Goal: Task Accomplishment & Management: Manage account settings

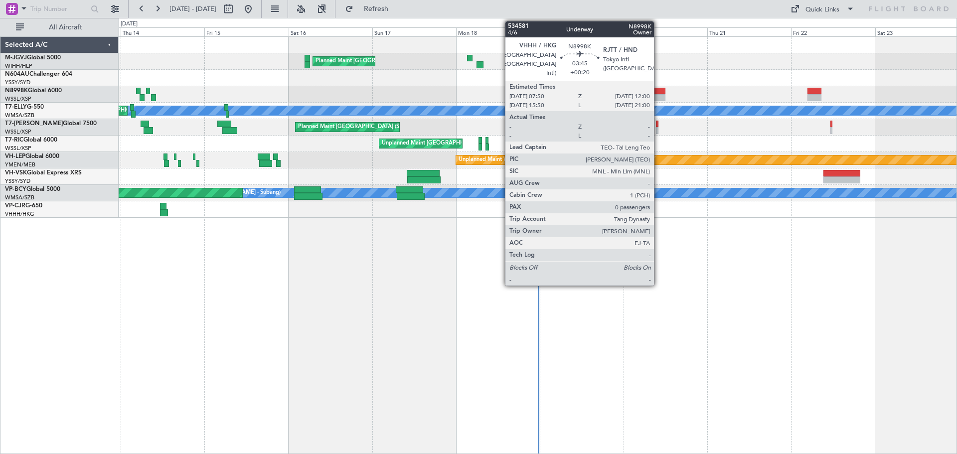
click at [658, 93] on div at bounding box center [657, 91] width 15 height 7
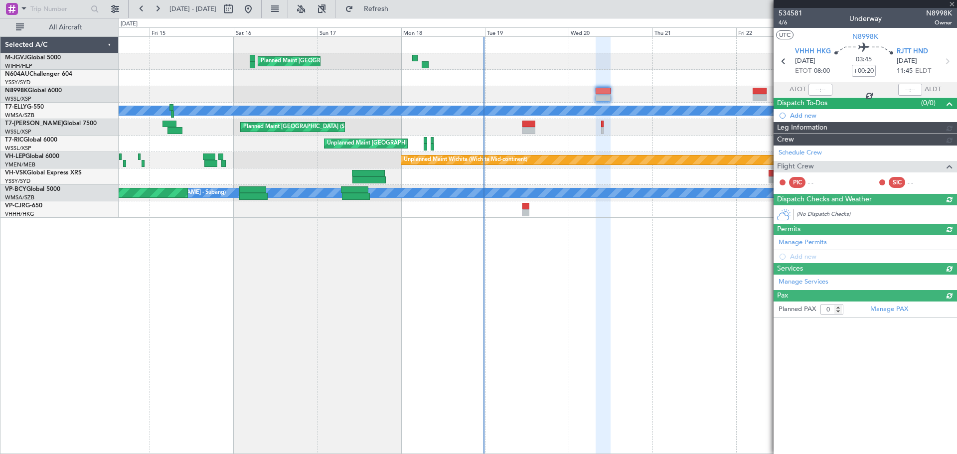
click at [593, 318] on div "Planned Maint [GEOGRAPHIC_DATA] (Seletar) Unplanned Maint [GEOGRAPHIC_DATA] (Su…" at bounding box center [538, 244] width 838 height 417
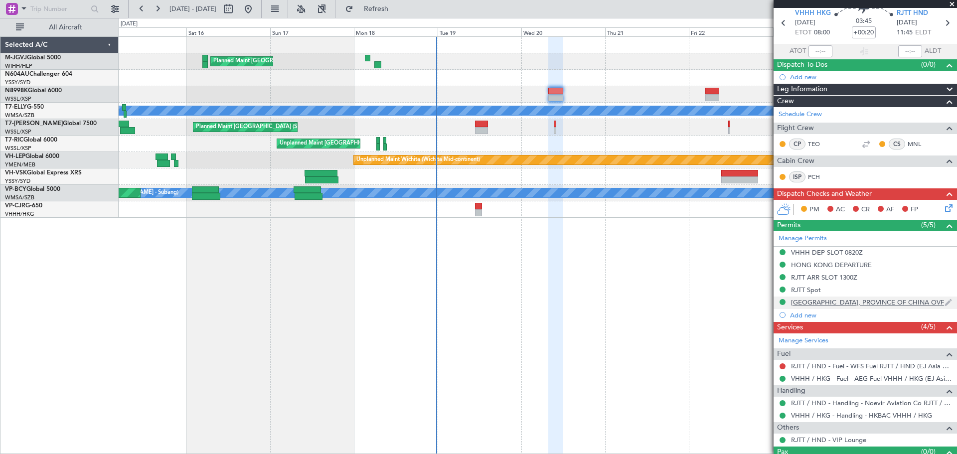
scroll to position [58, 0]
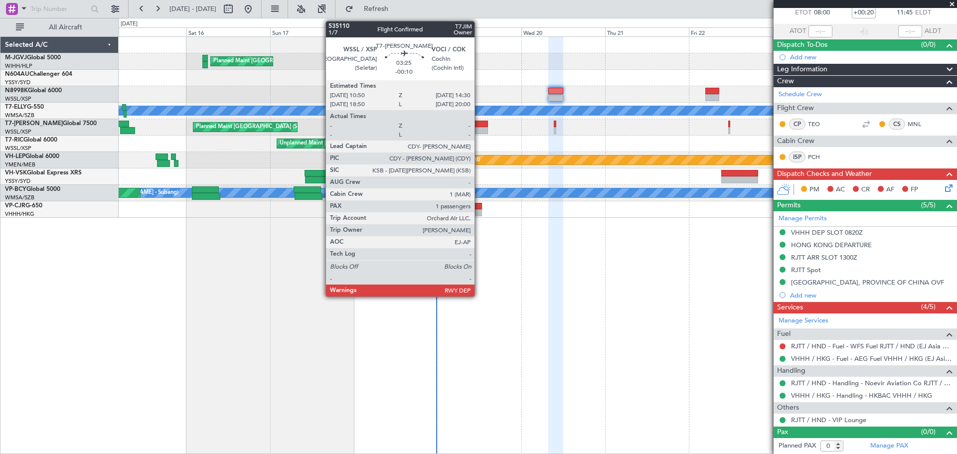
click at [479, 127] on div at bounding box center [481, 130] width 13 height 7
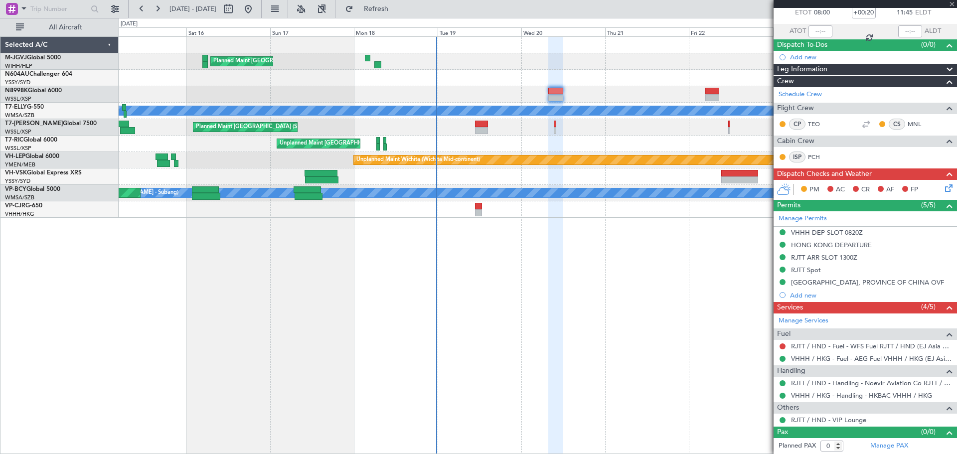
type input "-00:10"
type input "1"
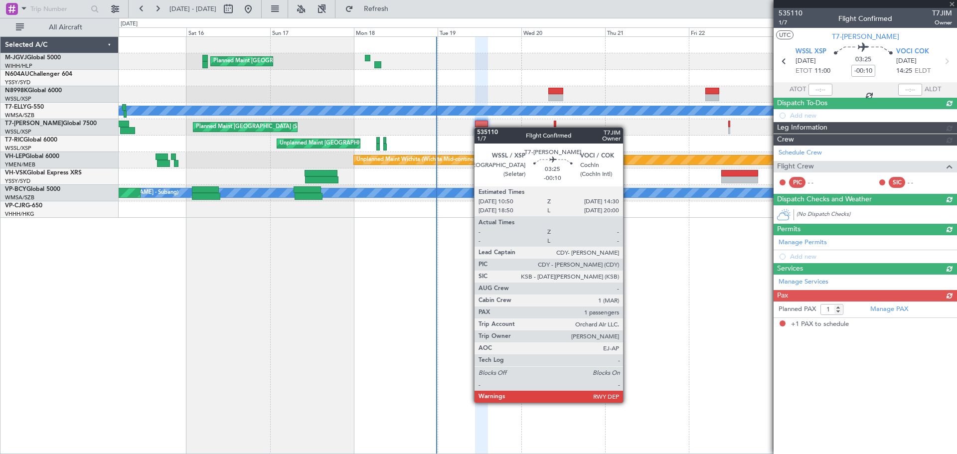
scroll to position [0, 0]
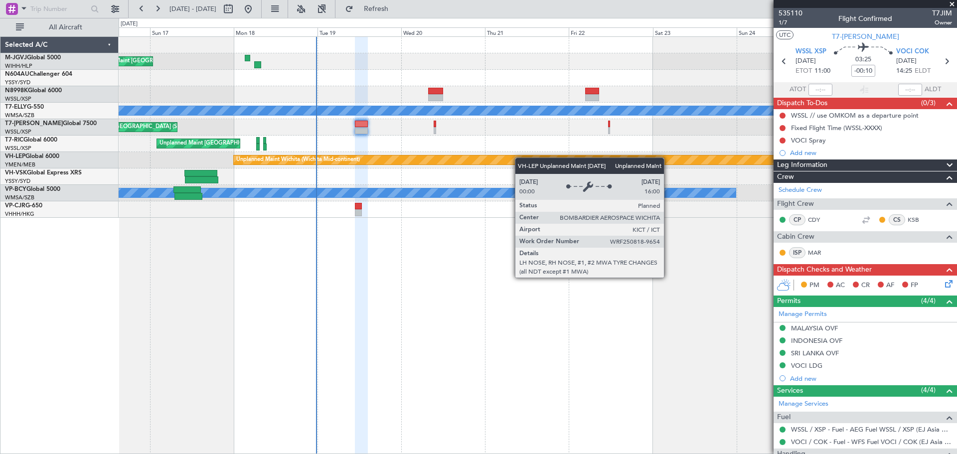
click at [511, 159] on div "Planned Maint [GEOGRAPHIC_DATA] (Seletar) Unplanned Maint [GEOGRAPHIC_DATA] (Su…" at bounding box center [537, 127] width 837 height 181
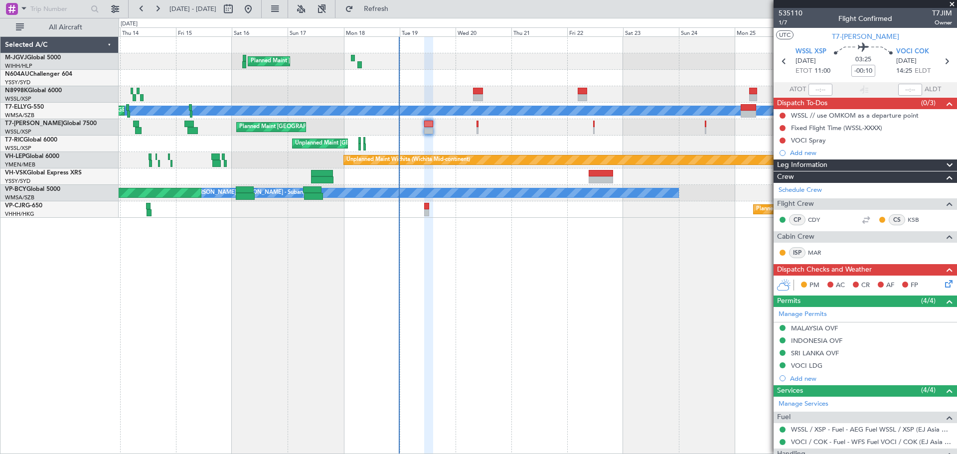
click at [601, 146] on div "Unplanned Maint [GEOGRAPHIC_DATA] (Seletar)" at bounding box center [537, 144] width 837 height 16
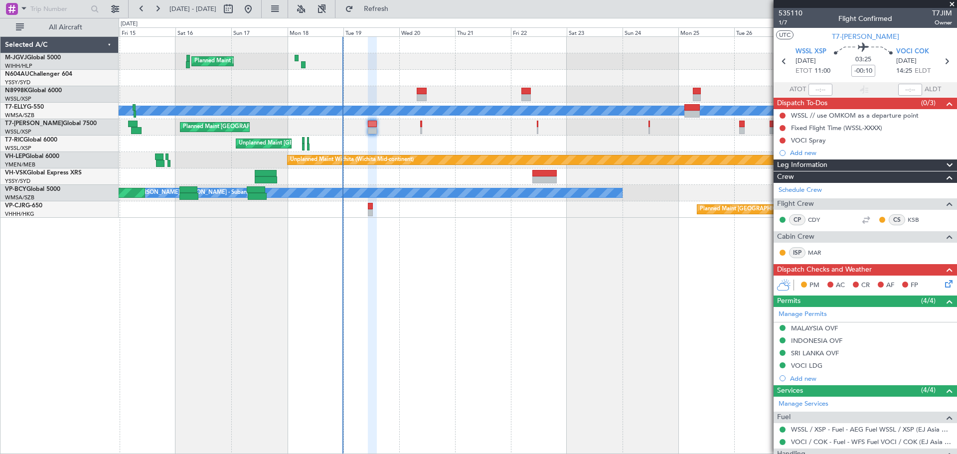
click at [599, 151] on div "Unplanned Maint [GEOGRAPHIC_DATA] (Seletar)" at bounding box center [537, 144] width 837 height 16
click at [559, 151] on div "Unplanned Maint [GEOGRAPHIC_DATA] (Seletar)" at bounding box center [537, 144] width 837 height 16
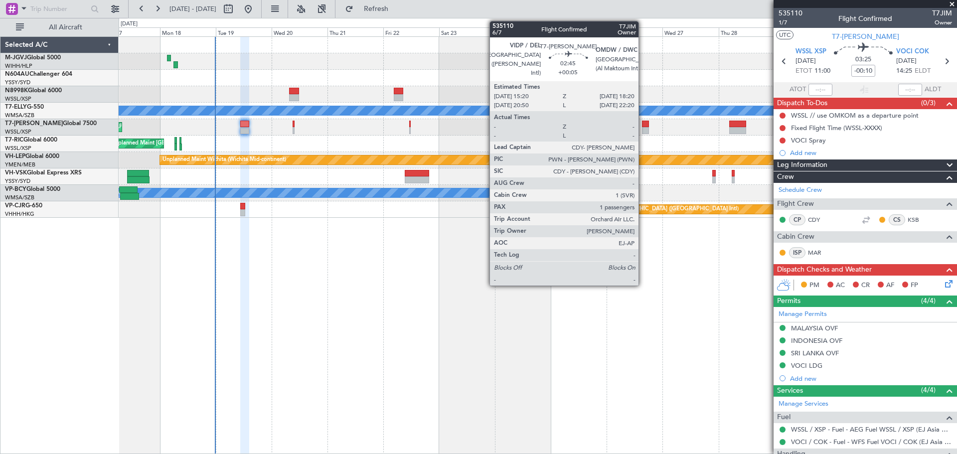
click at [643, 127] on div at bounding box center [645, 130] width 7 height 7
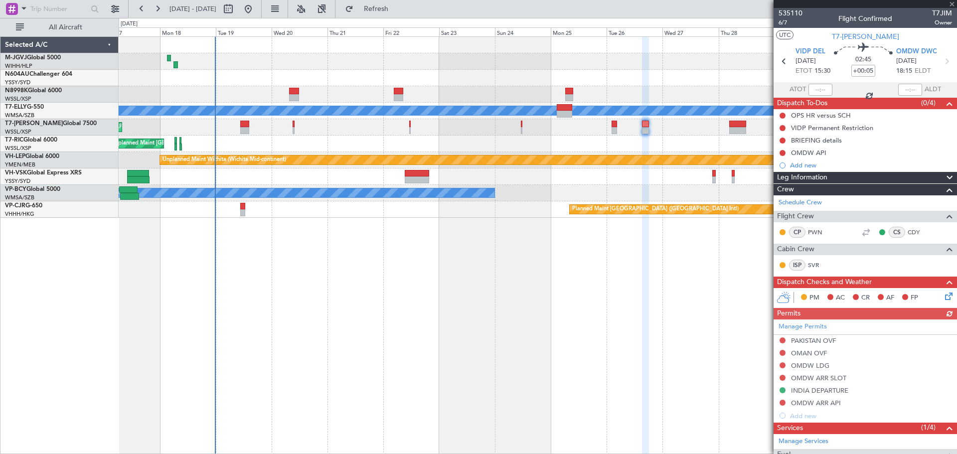
scroll to position [119, 0]
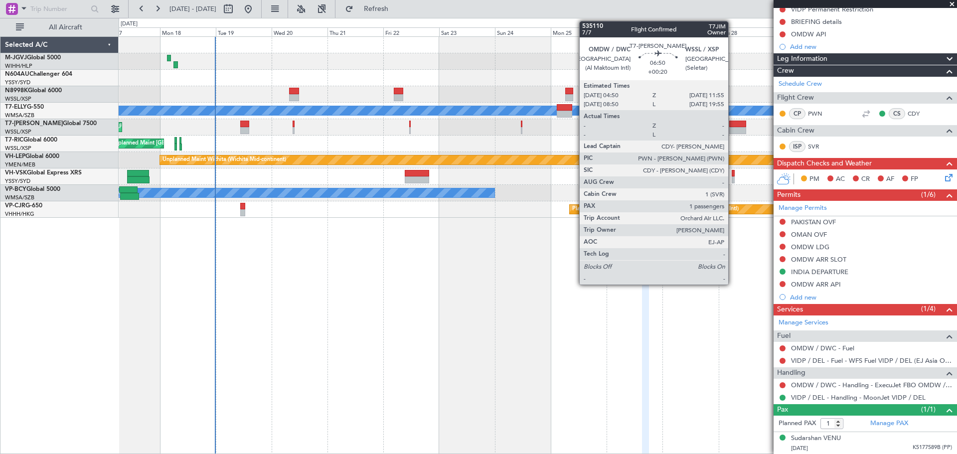
click at [732, 131] on div at bounding box center [737, 130] width 17 height 7
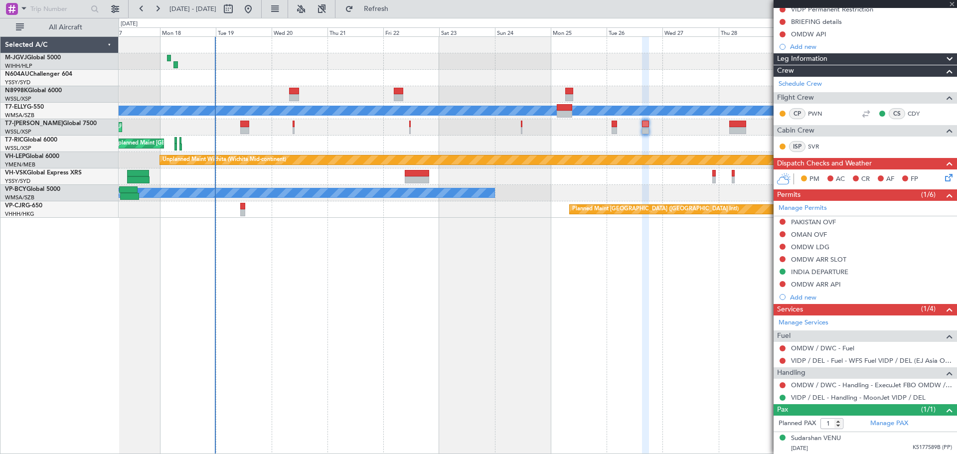
scroll to position [0, 0]
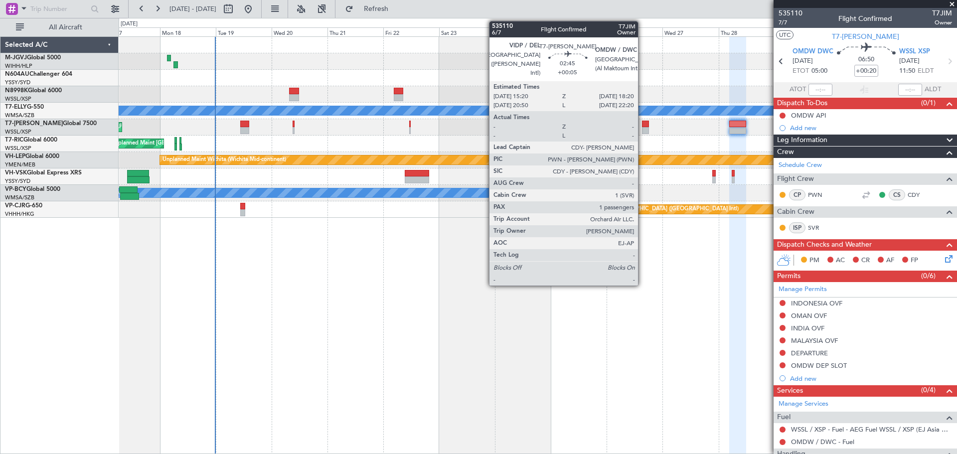
click at [642, 127] on div at bounding box center [645, 124] width 7 height 7
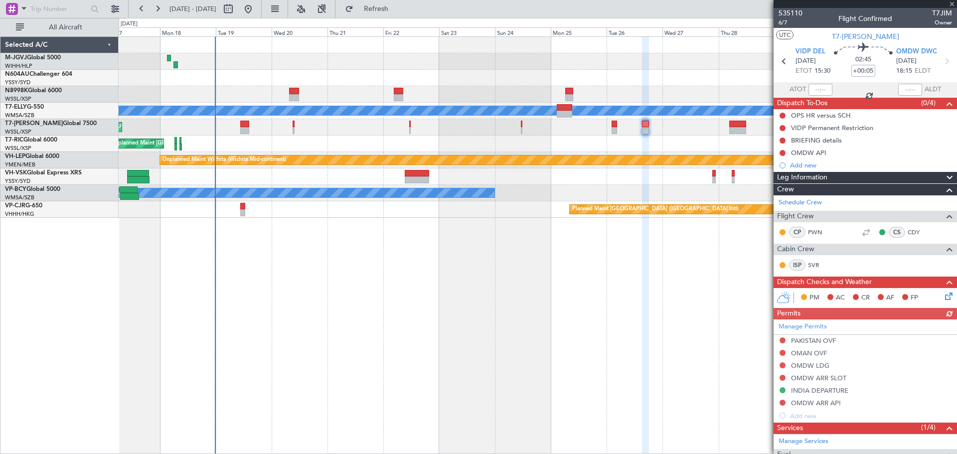
scroll to position [119, 0]
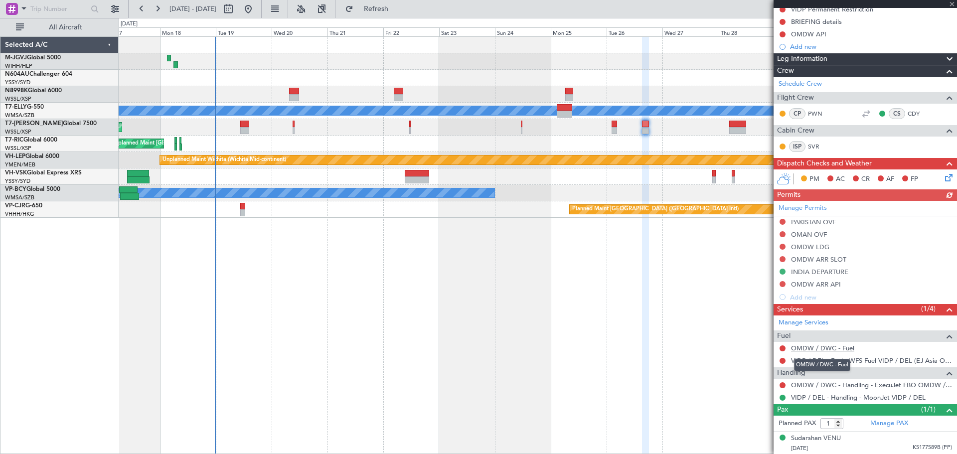
click at [824, 346] on link "OMDW / DWC - Fuel" at bounding box center [822, 348] width 63 height 8
click at [813, 349] on link "OMDW / DWC - Fuel" at bounding box center [822, 348] width 63 height 8
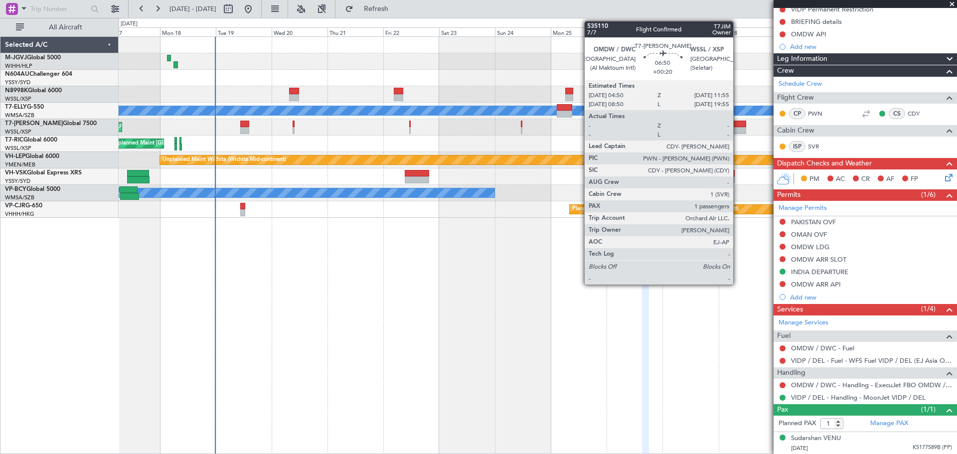
click at [737, 122] on div at bounding box center [737, 124] width 17 height 7
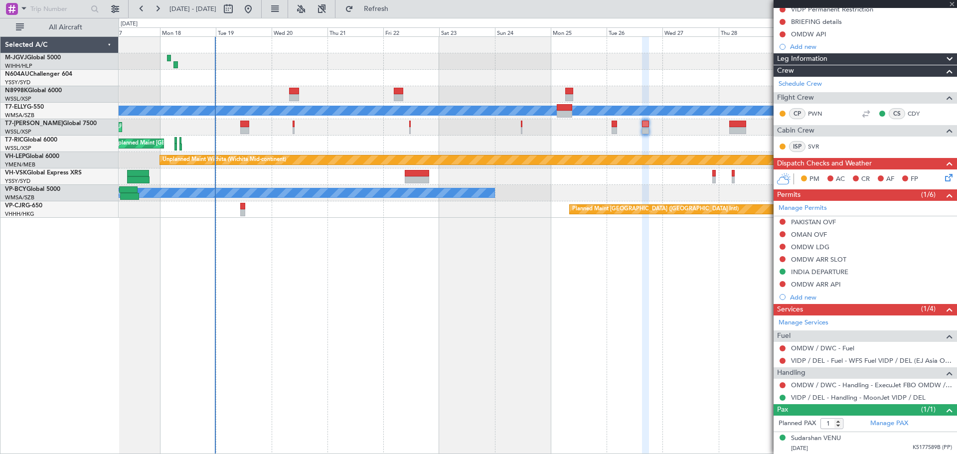
type input "+00:20"
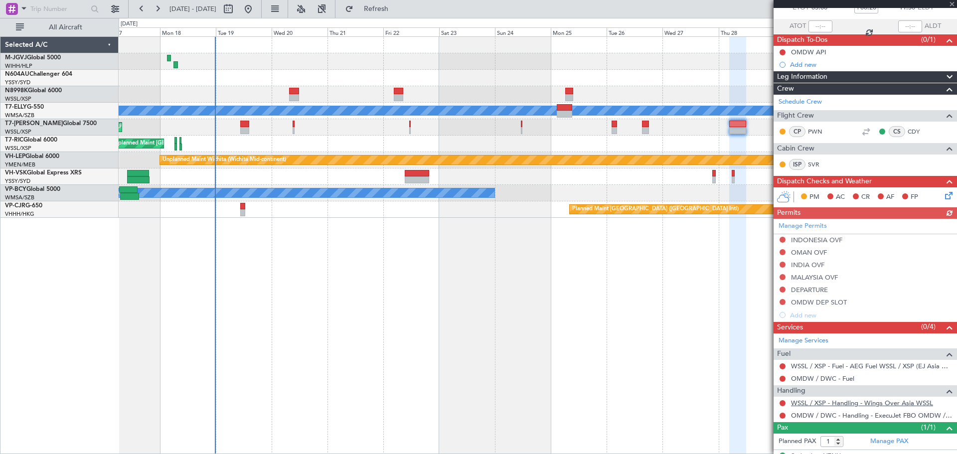
scroll to position [81, 0]
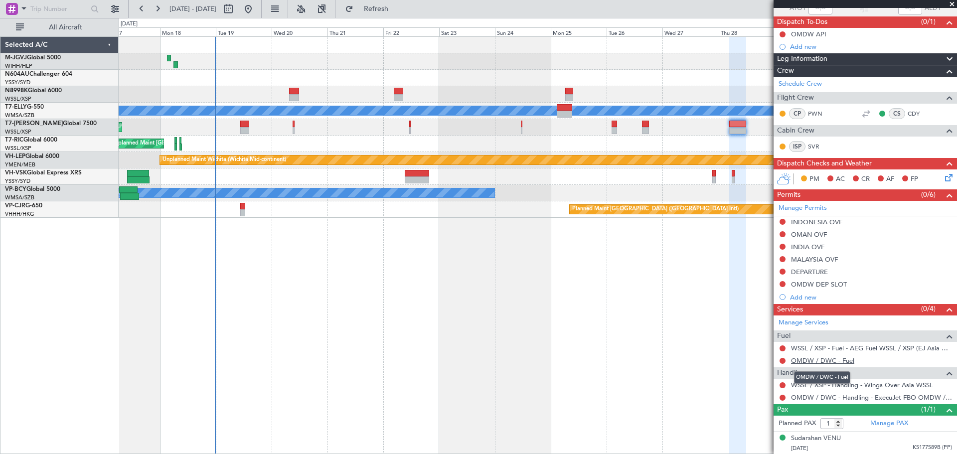
click at [816, 364] on link "OMDW / DWC - Fuel" at bounding box center [822, 360] width 63 height 8
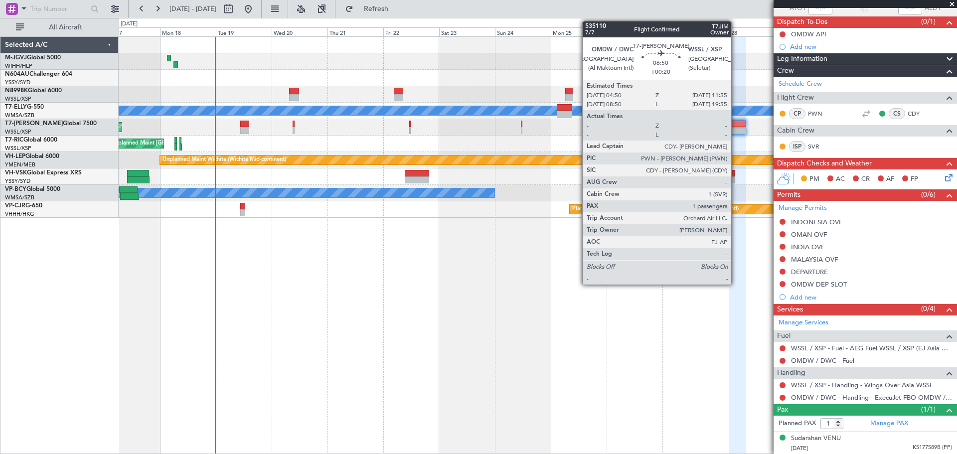
click at [735, 126] on div at bounding box center [737, 124] width 17 height 7
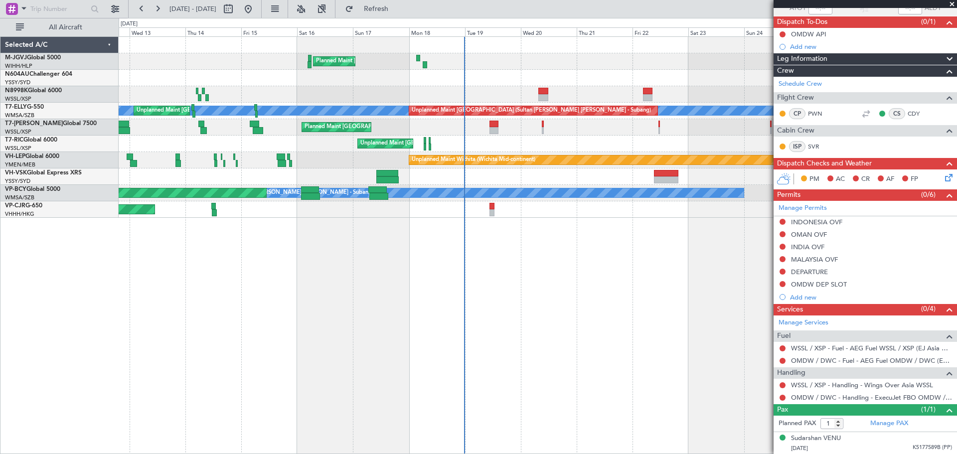
click at [588, 134] on div "Planned Maint [GEOGRAPHIC_DATA] (Seletar) Planned Maint [GEOGRAPHIC_DATA] ([GEO…" at bounding box center [537, 127] width 837 height 16
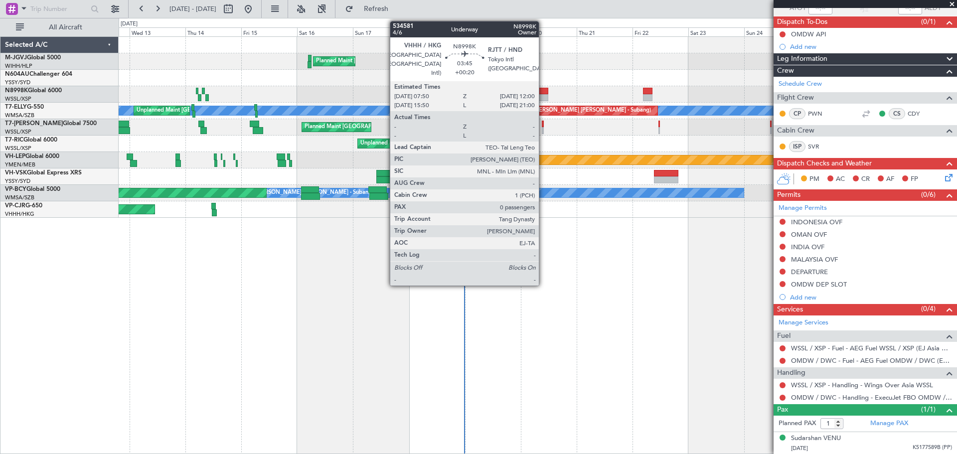
click at [543, 89] on div at bounding box center [543, 91] width 10 height 7
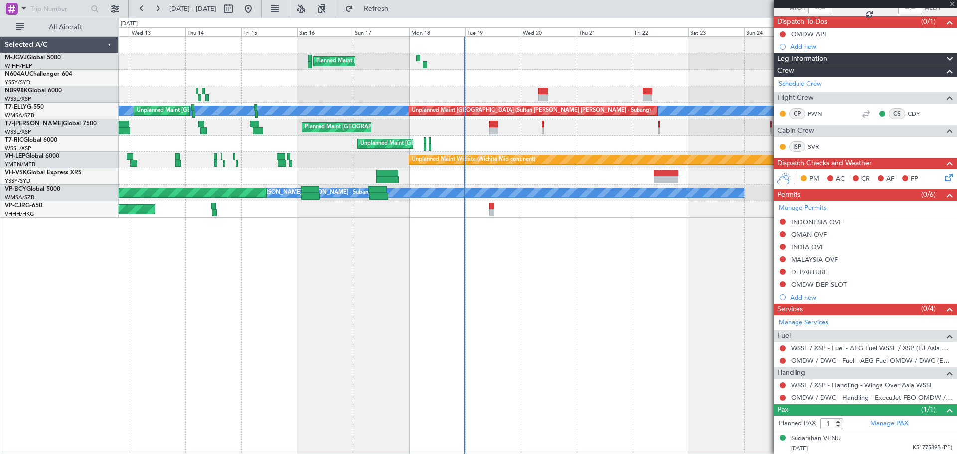
type input "0"
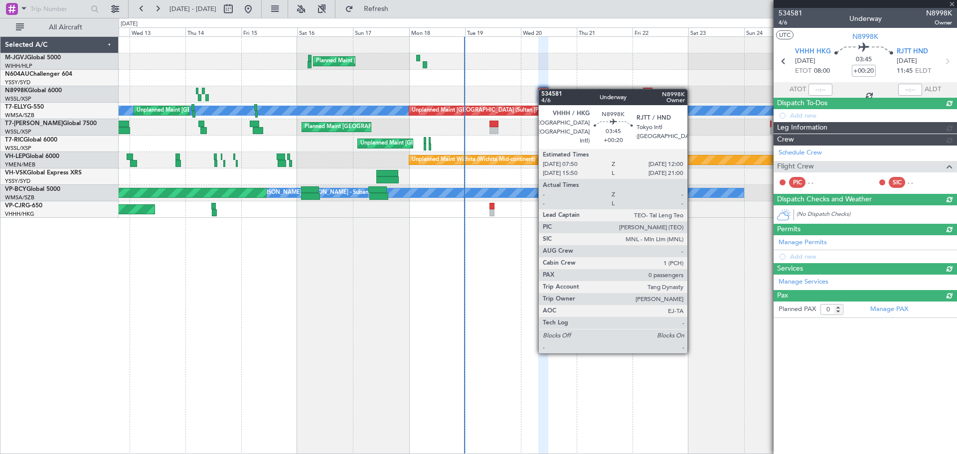
scroll to position [0, 0]
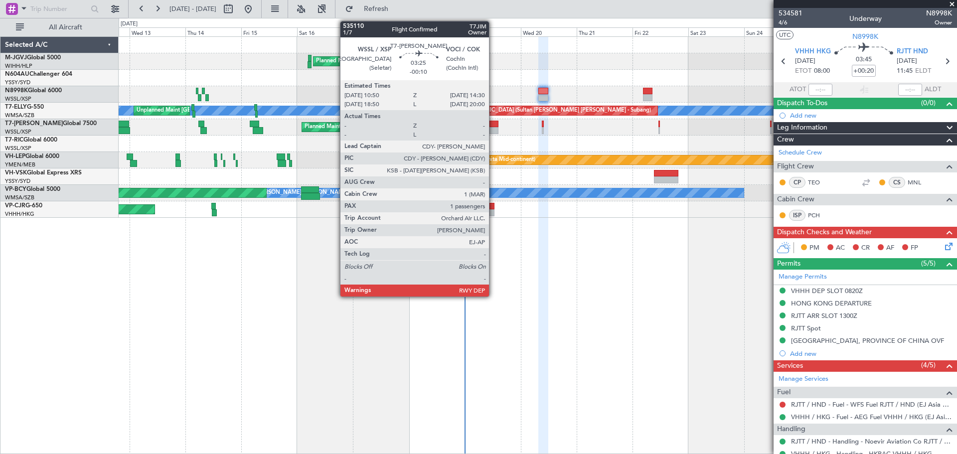
click at [493, 125] on div at bounding box center [493, 124] width 9 height 7
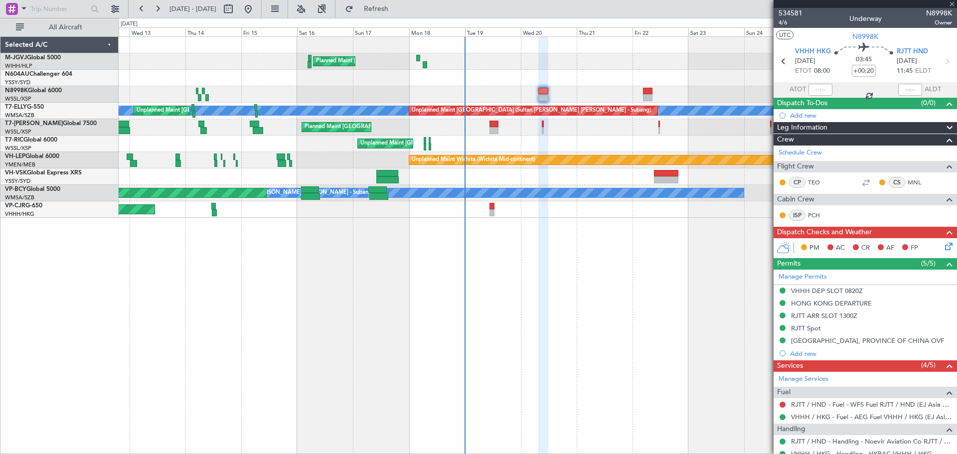
type input "-00:10"
type input "1"
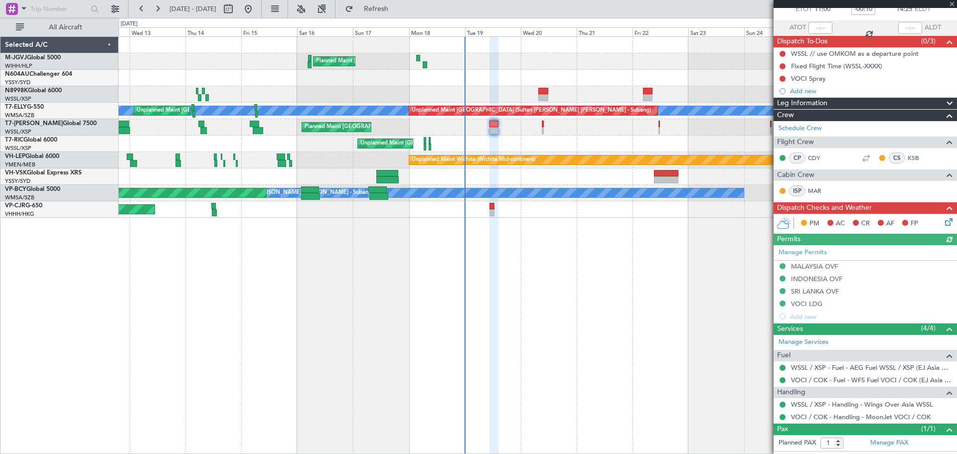
scroll to position [81, 0]
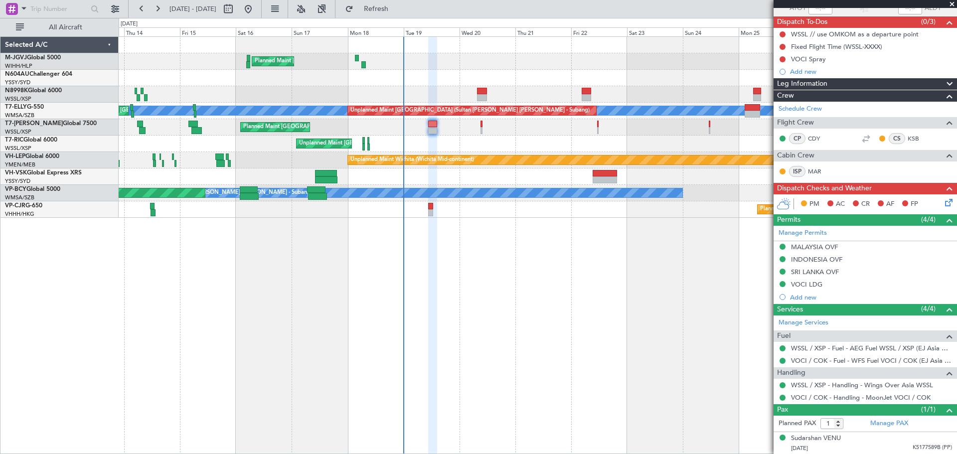
click at [576, 146] on div "Unplanned Maint [GEOGRAPHIC_DATA] (Seletar)" at bounding box center [537, 144] width 837 height 16
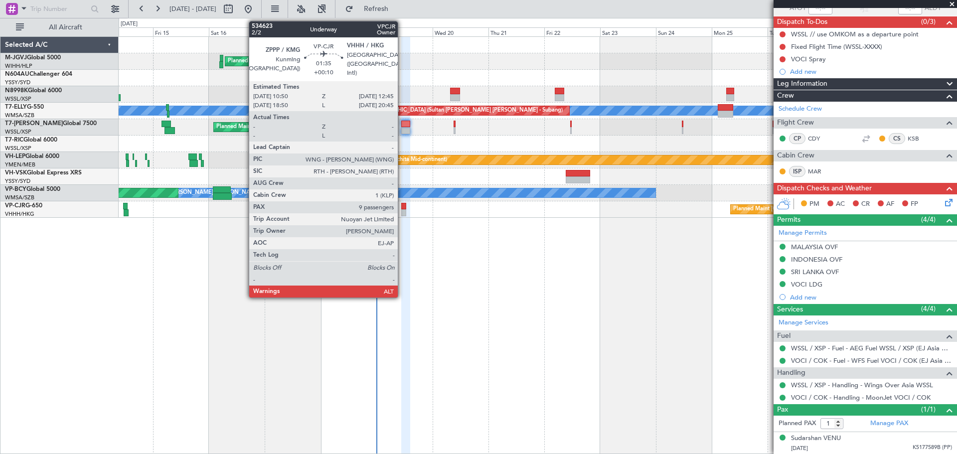
click at [402, 208] on div at bounding box center [403, 206] width 4 height 7
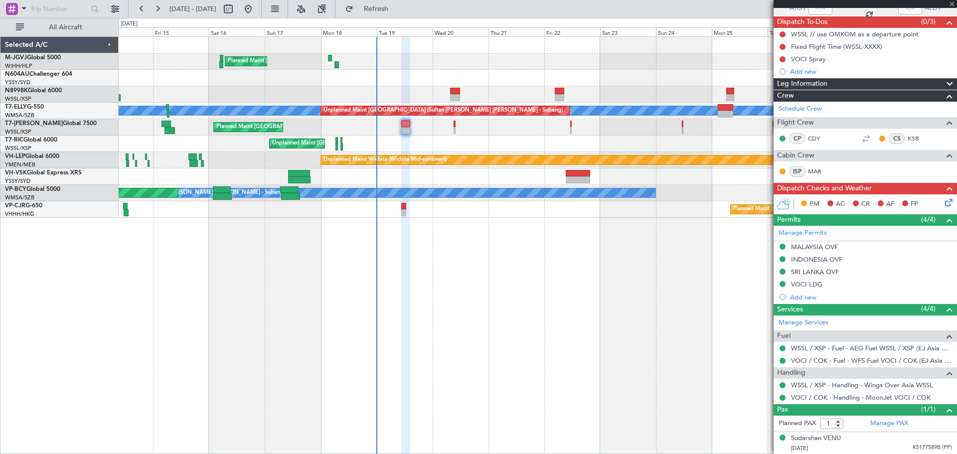
type input "+00:10"
type input "9"
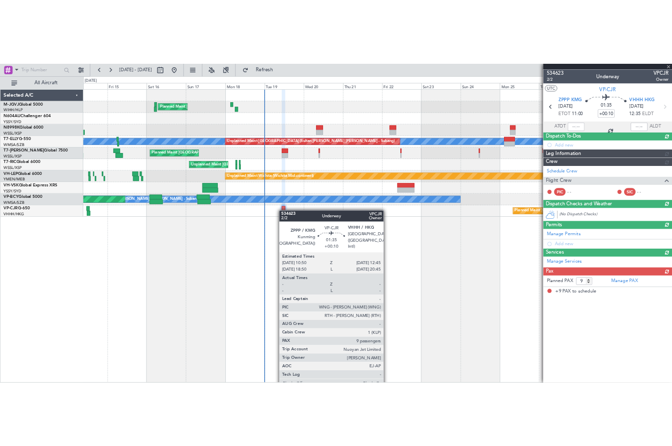
scroll to position [0, 0]
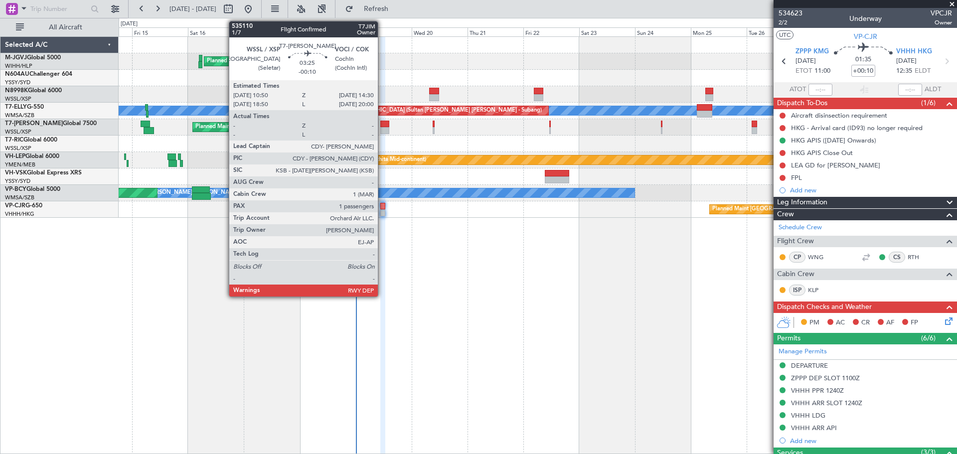
click at [382, 129] on div at bounding box center [384, 130] width 9 height 7
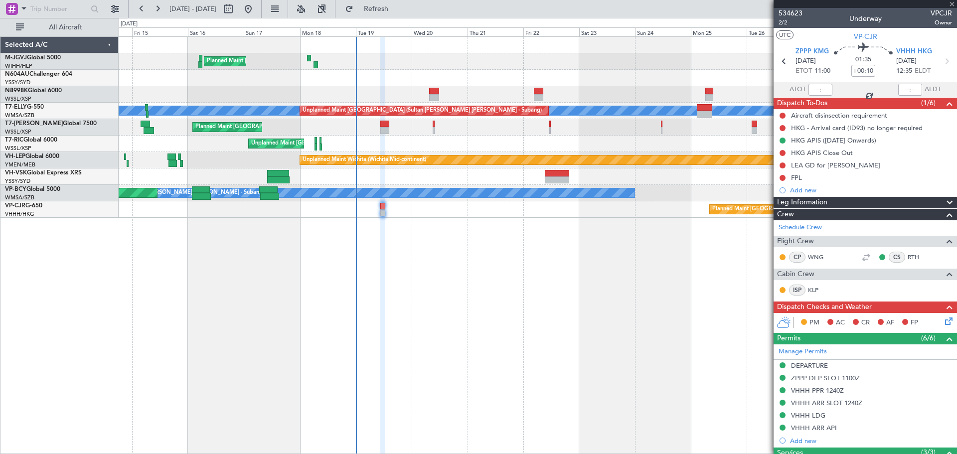
type input "-00:10"
type input "1"
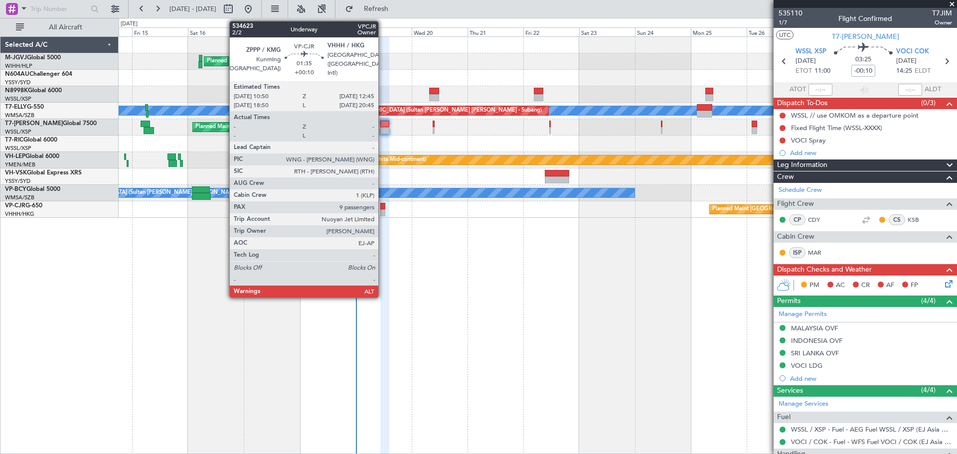
click at [383, 209] on div at bounding box center [382, 212] width 4 height 7
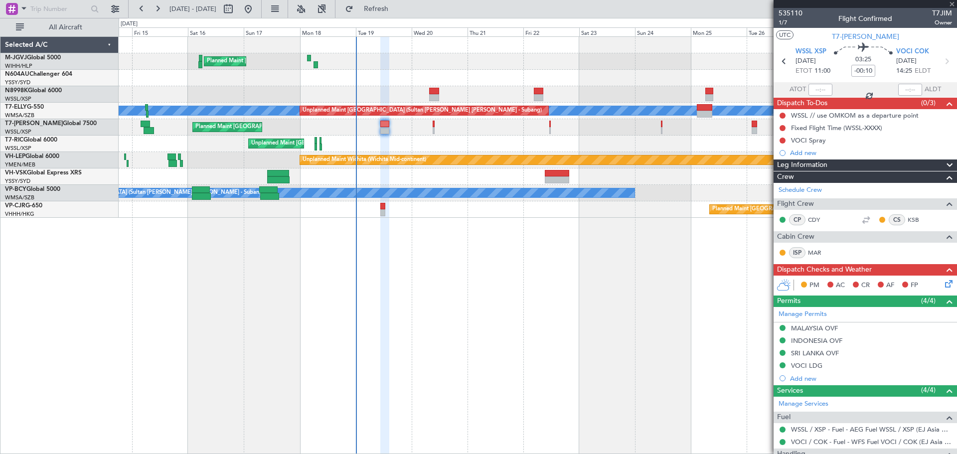
type input "+00:10"
type input "9"
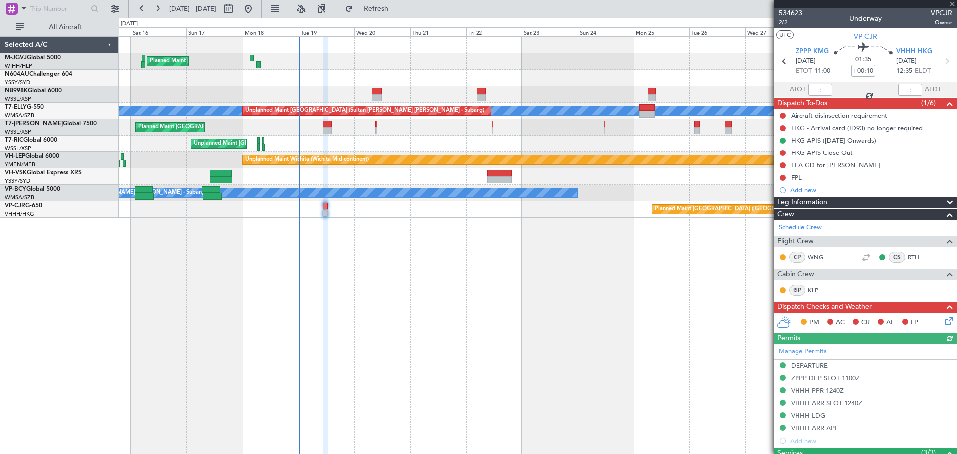
click at [409, 269] on div "Planned Maint [GEOGRAPHIC_DATA] (Seletar) Planned Maint [GEOGRAPHIC_DATA] (Sele…" at bounding box center [538, 244] width 838 height 417
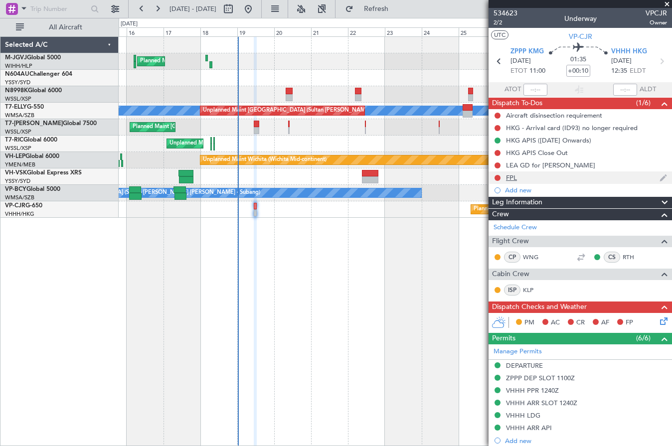
click at [511, 178] on div "FPL" at bounding box center [511, 177] width 11 height 8
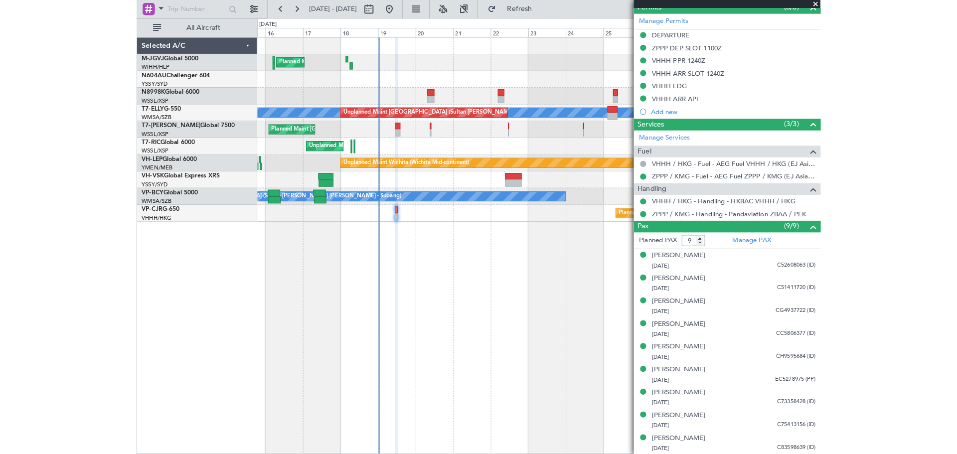
scroll to position [478, 0]
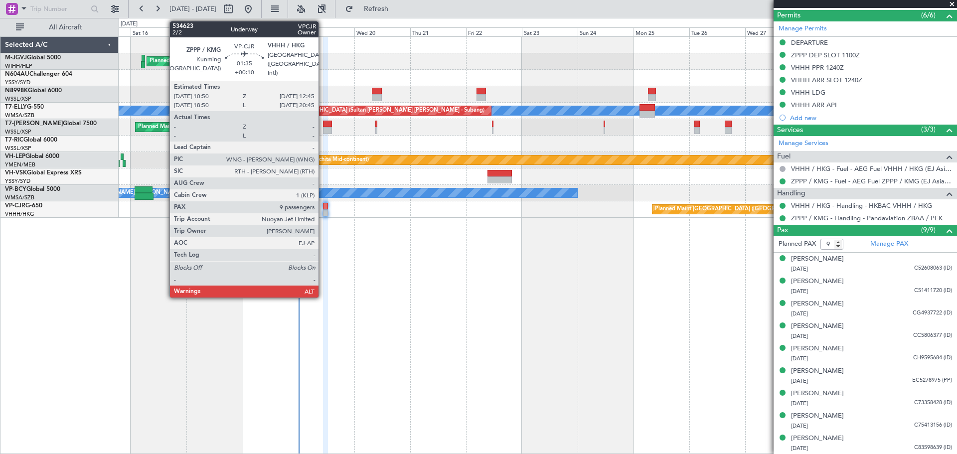
click at [323, 208] on div at bounding box center [325, 206] width 4 height 7
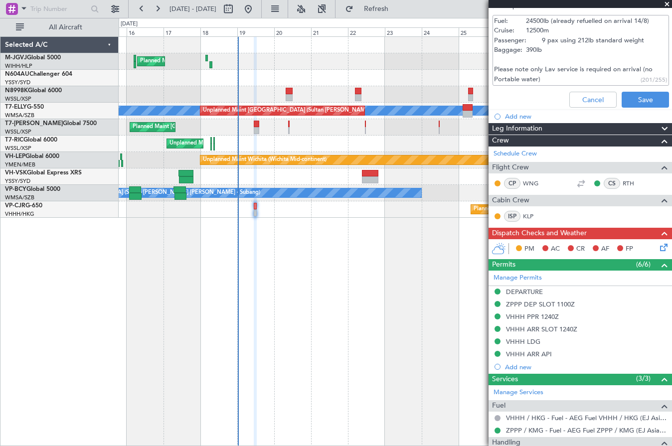
scroll to position [145, 0]
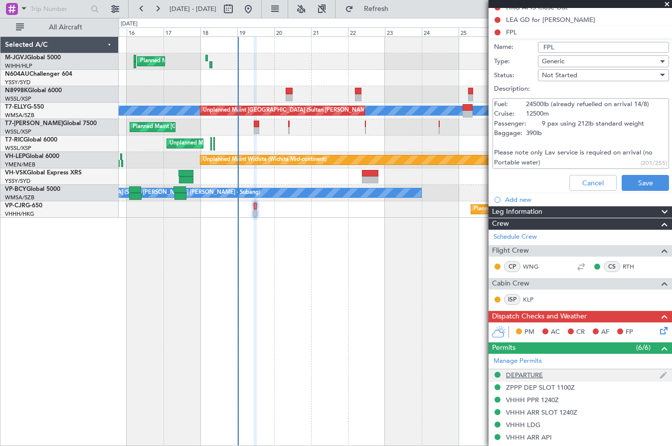
click at [530, 373] on div "DEPARTURE" at bounding box center [524, 375] width 37 height 8
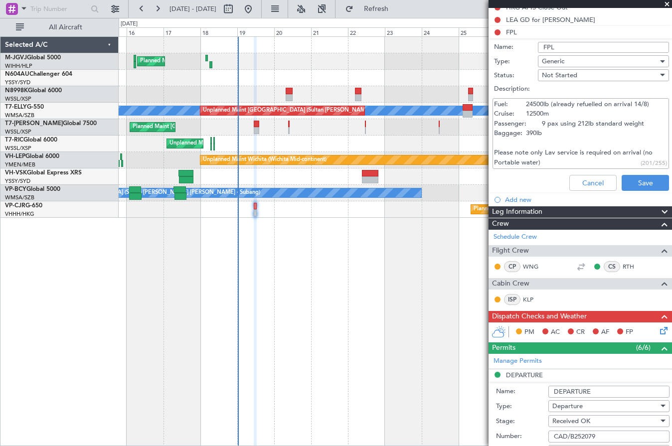
scroll to position [395, 0]
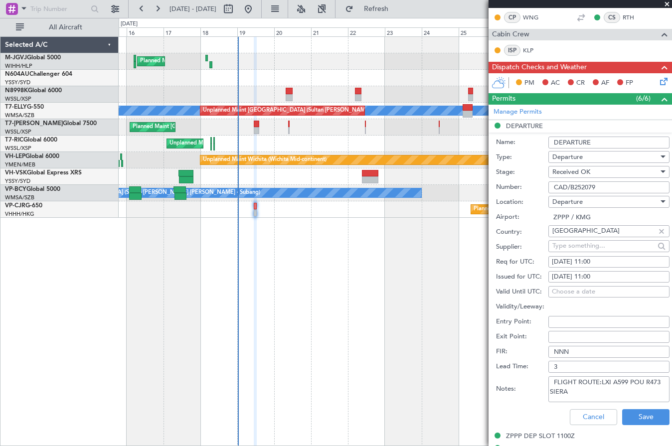
click at [598, 190] on input "CAD/B252079" at bounding box center [608, 187] width 121 height 12
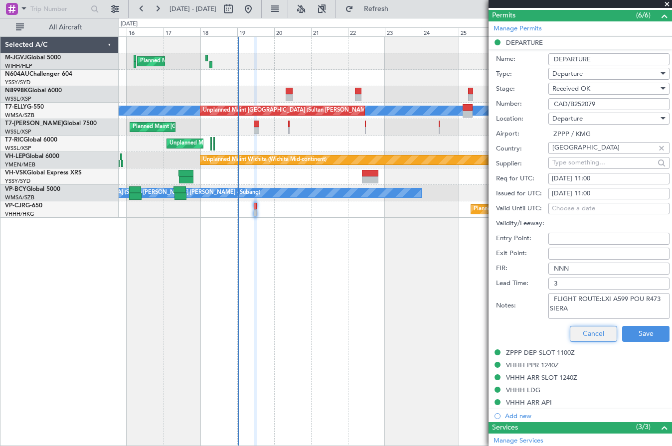
click at [592, 331] on button "Cancel" at bounding box center [592, 334] width 47 height 16
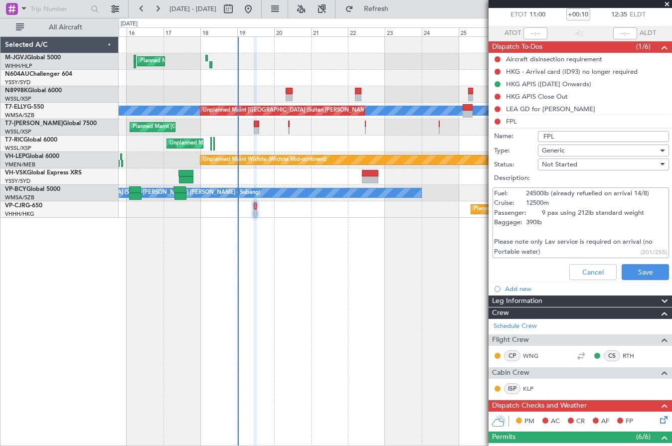
scroll to position [0, 0]
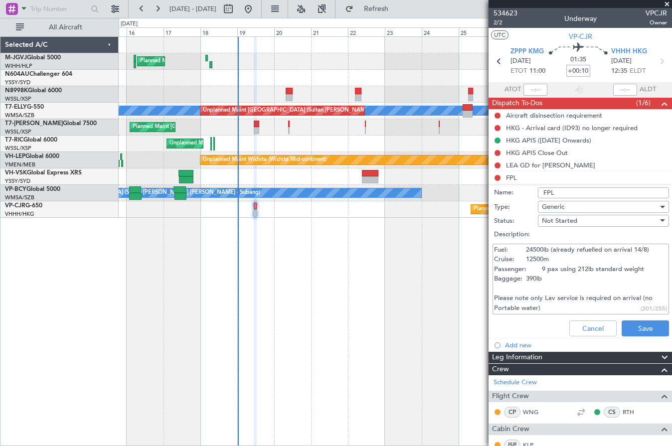
click at [572, 68] on input "+00:10" at bounding box center [578, 71] width 24 height 12
type input "+00:20"
click at [561, 220] on span "Not Started" at bounding box center [559, 220] width 35 height 9
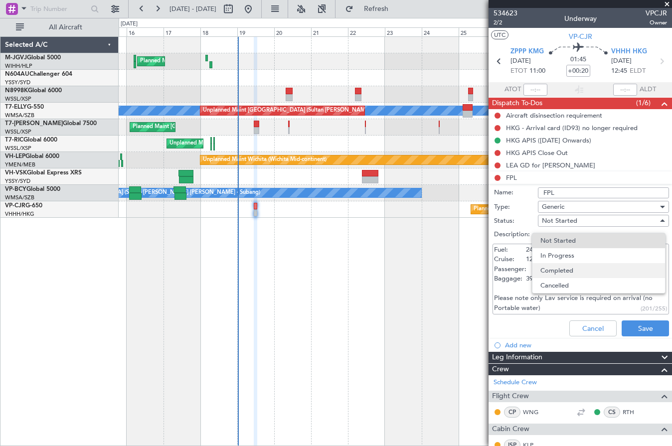
click at [573, 273] on span "Completed" at bounding box center [598, 270] width 117 height 15
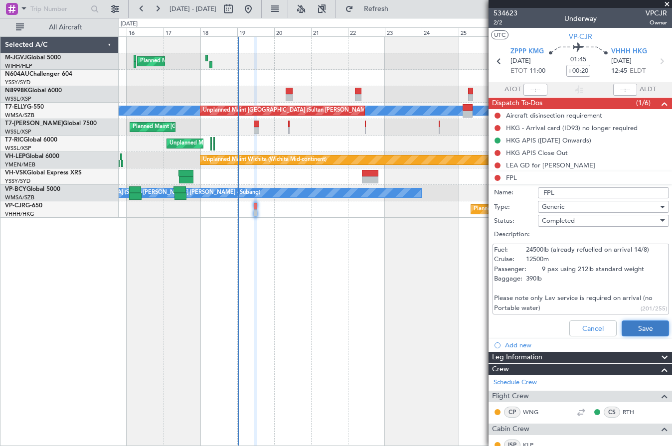
click at [626, 329] on button "Save" at bounding box center [644, 328] width 47 height 16
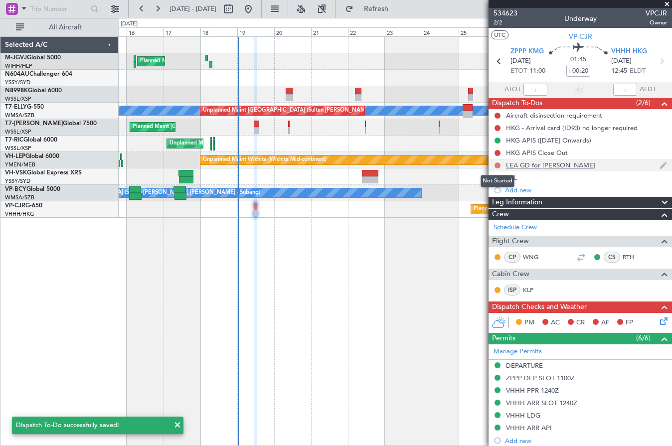
click at [497, 162] on button at bounding box center [497, 165] width 6 height 6
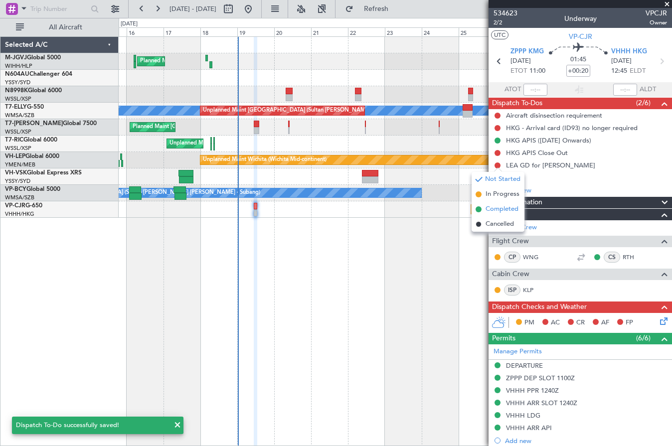
click at [498, 213] on span "Completed" at bounding box center [501, 209] width 33 height 10
click at [497, 151] on mat-tooltip-component "Not Started" at bounding box center [497, 144] width 48 height 26
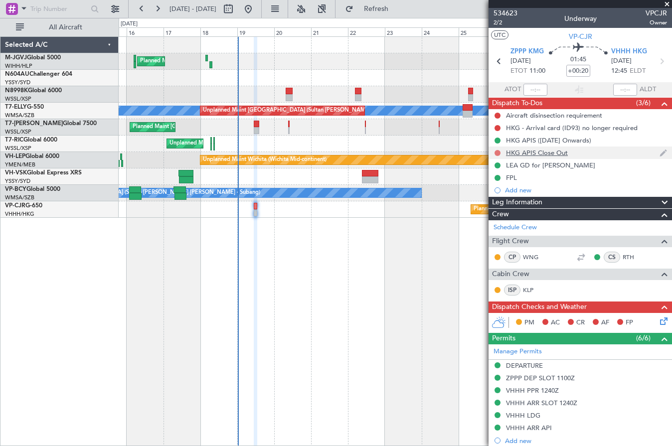
click at [495, 151] on button at bounding box center [497, 153] width 6 height 6
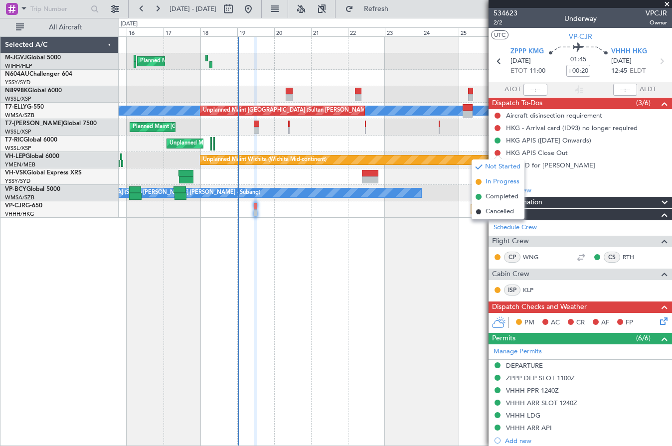
click at [501, 182] on span "In Progress" at bounding box center [502, 182] width 34 height 10
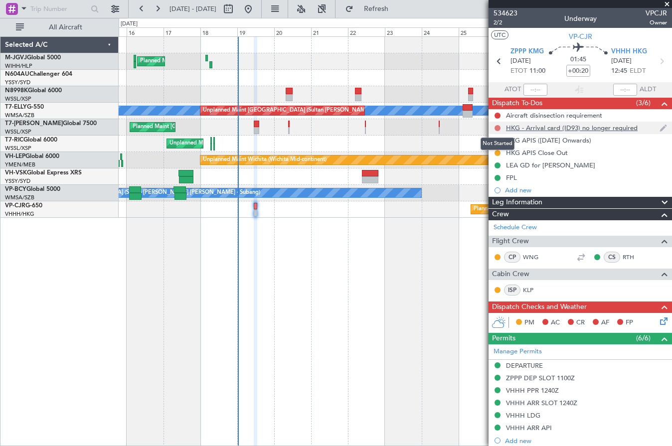
click at [497, 127] on button at bounding box center [497, 128] width 6 height 6
click at [498, 182] on span "Cancelled" at bounding box center [499, 187] width 28 height 10
click at [494, 114] on div at bounding box center [497, 116] width 8 height 8
click at [496, 113] on button at bounding box center [497, 116] width 6 height 6
click at [501, 176] on span "Cancelled" at bounding box center [499, 174] width 28 height 10
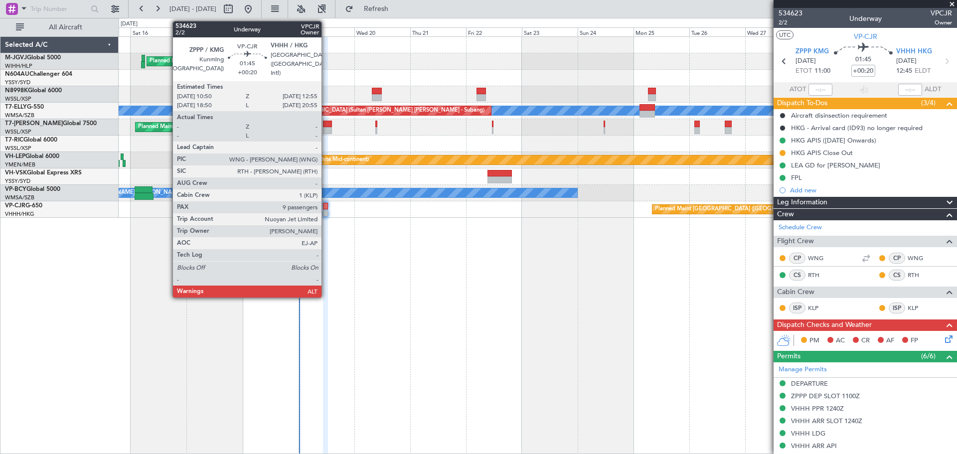
click at [326, 207] on div at bounding box center [325, 206] width 5 height 7
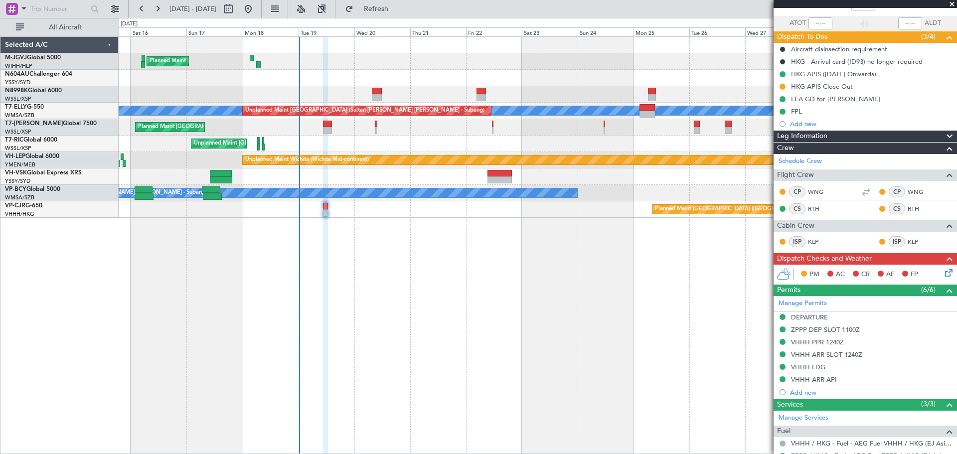
scroll to position [83, 0]
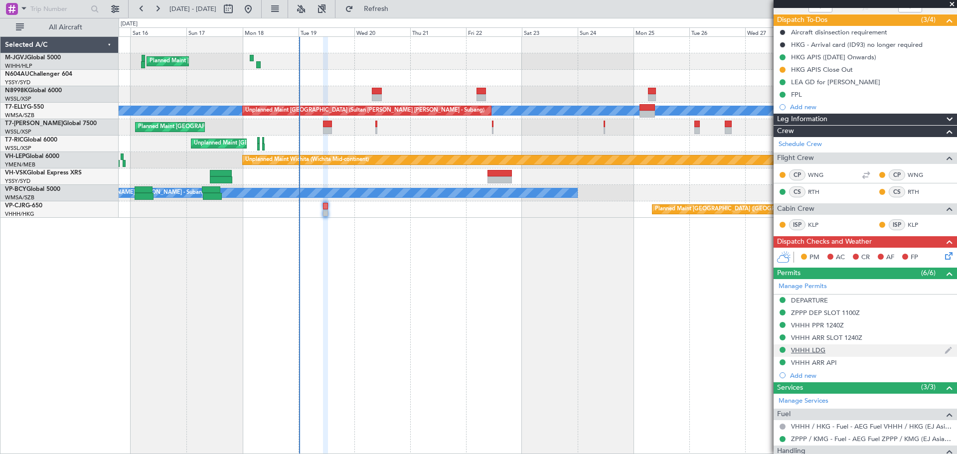
click at [815, 348] on div "VHHH LDG" at bounding box center [808, 350] width 34 height 8
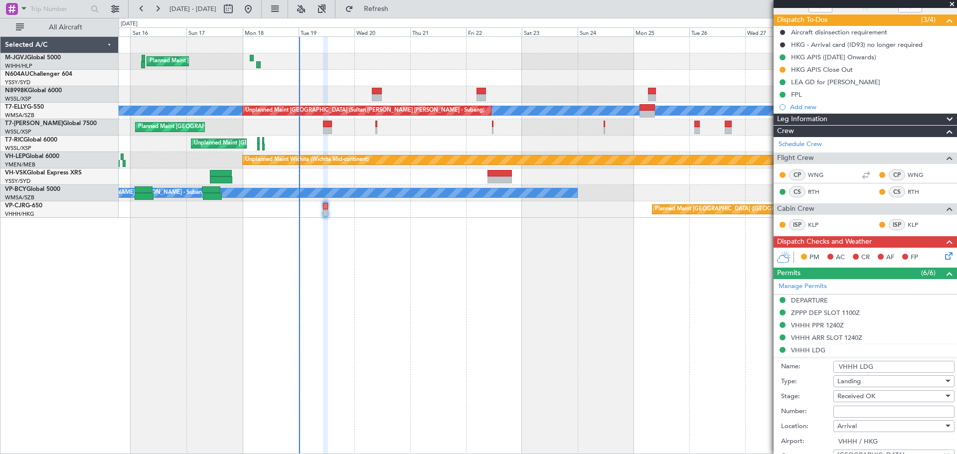
click at [840, 409] on input "Number:" at bounding box center [893, 412] width 121 height 12
type input "No Objection"
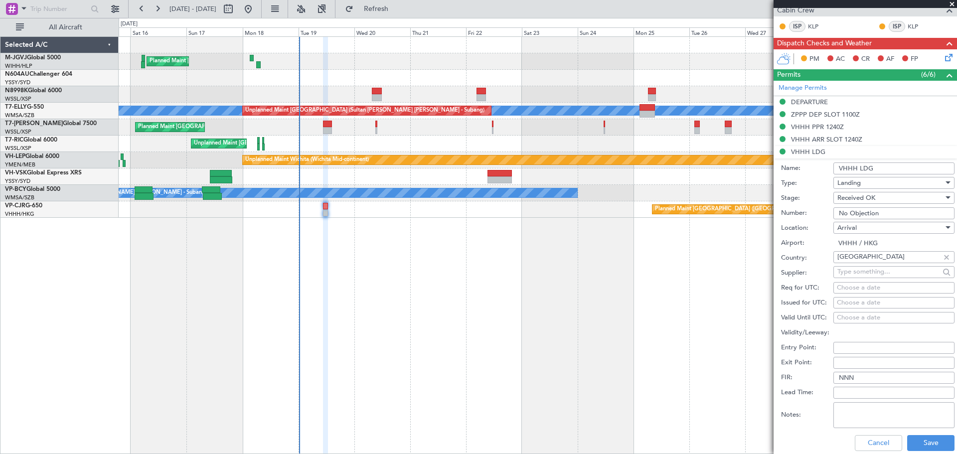
scroll to position [332, 0]
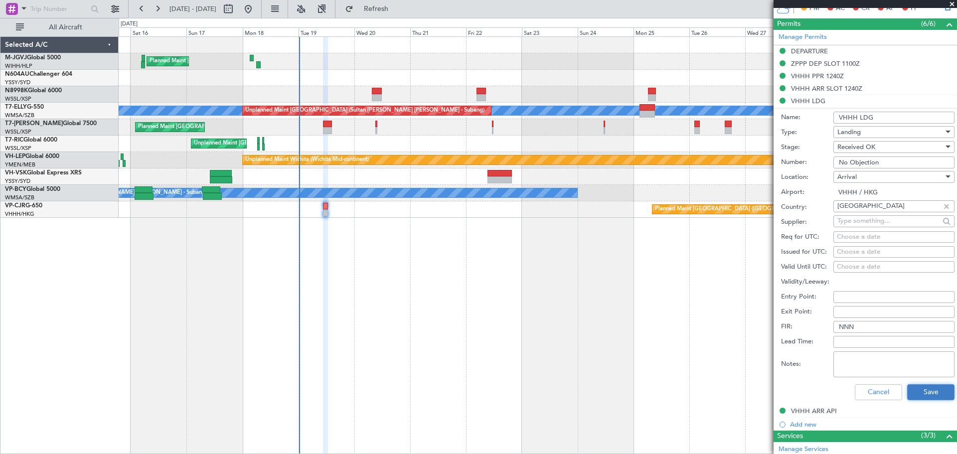
click at [869, 391] on button "Save" at bounding box center [930, 392] width 47 height 16
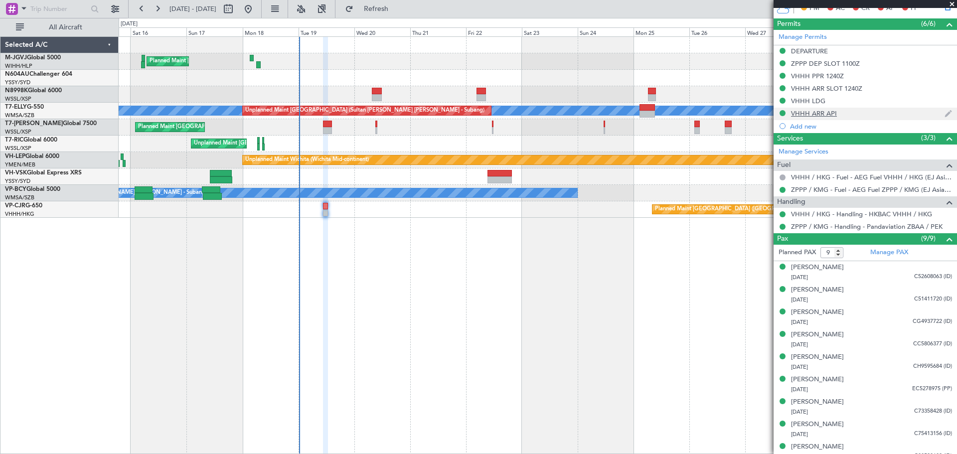
click at [816, 115] on div "VHHH ARR API" at bounding box center [814, 113] width 46 height 8
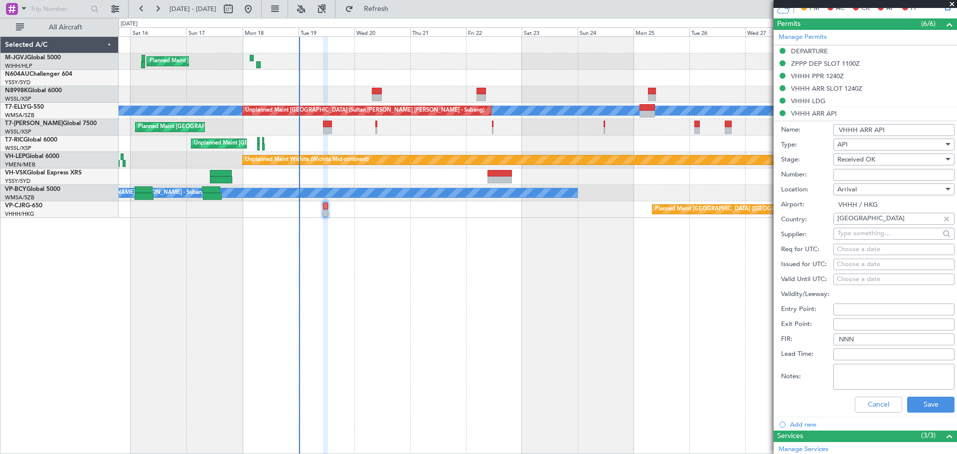
click at [846, 173] on input "Number:" at bounding box center [893, 175] width 121 height 12
type input "F"
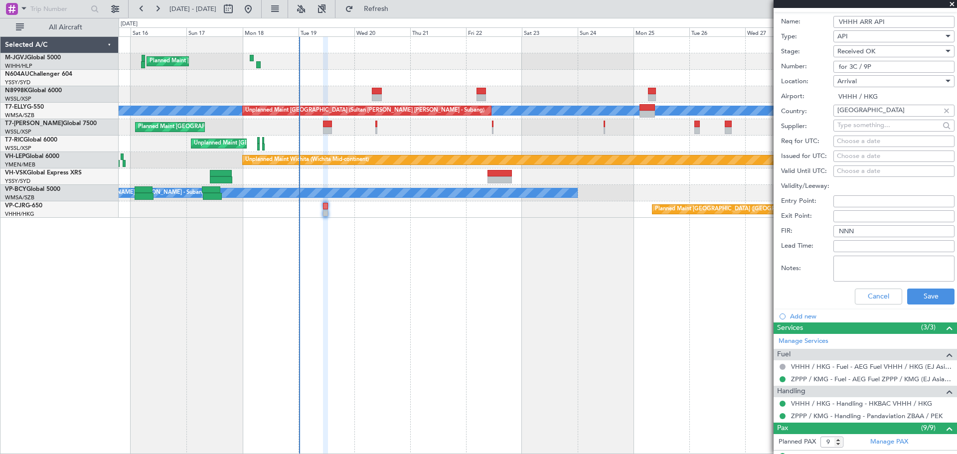
scroll to position [638, 0]
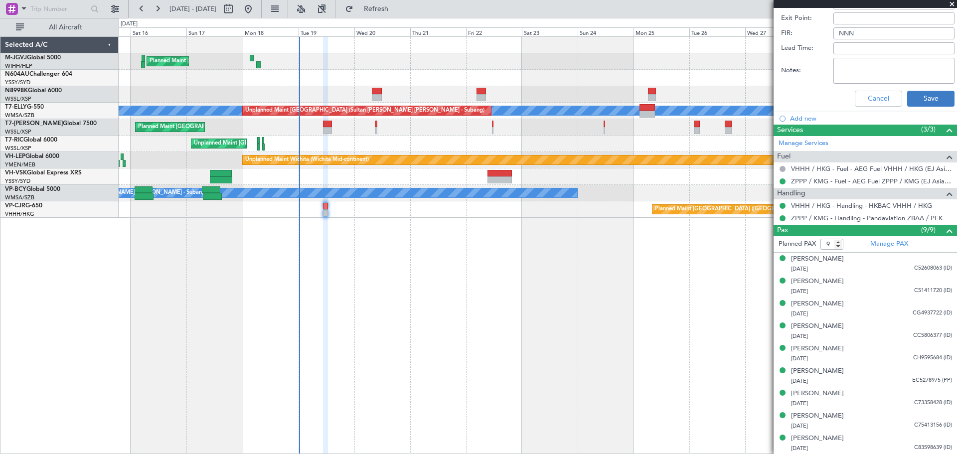
type input "for 3C / 9P"
click at [869, 102] on button "Save" at bounding box center [930, 99] width 47 height 16
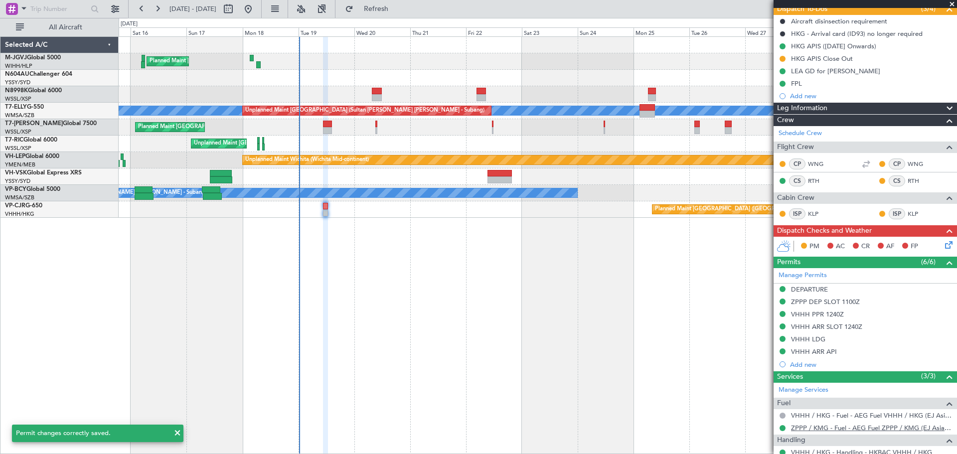
scroll to position [92, 0]
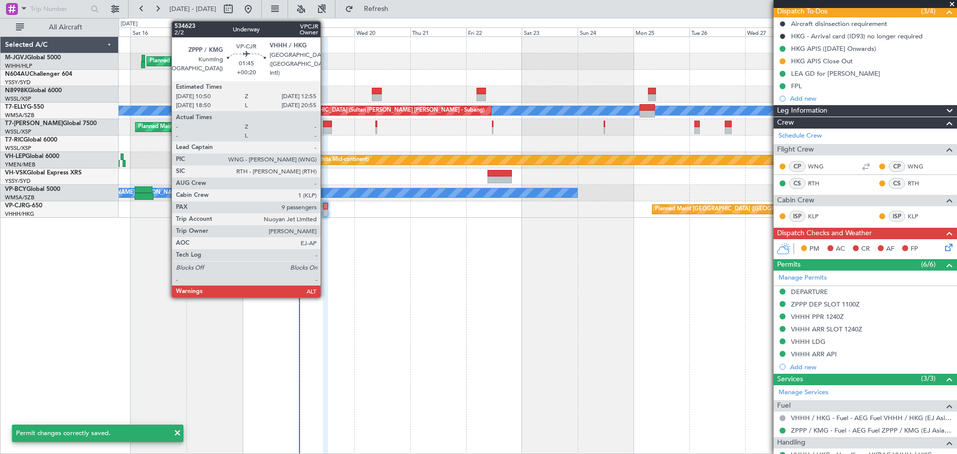
click at [325, 210] on div at bounding box center [325, 212] width 5 height 7
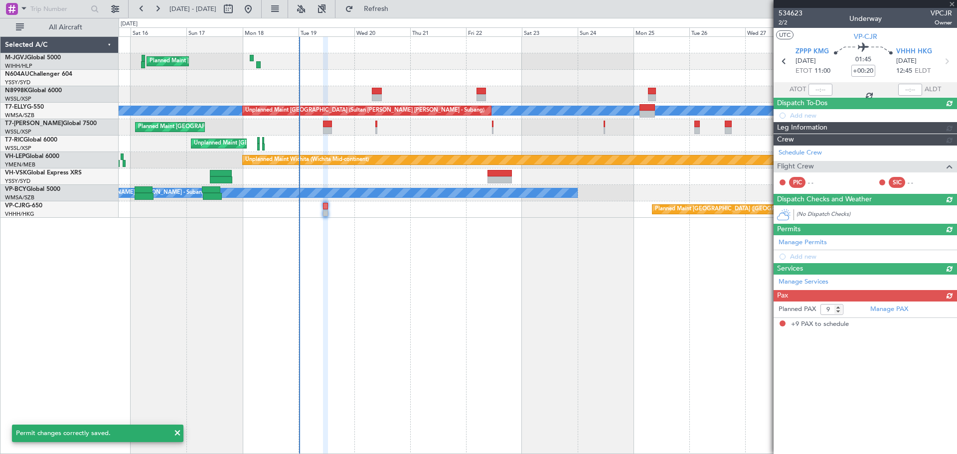
scroll to position [0, 0]
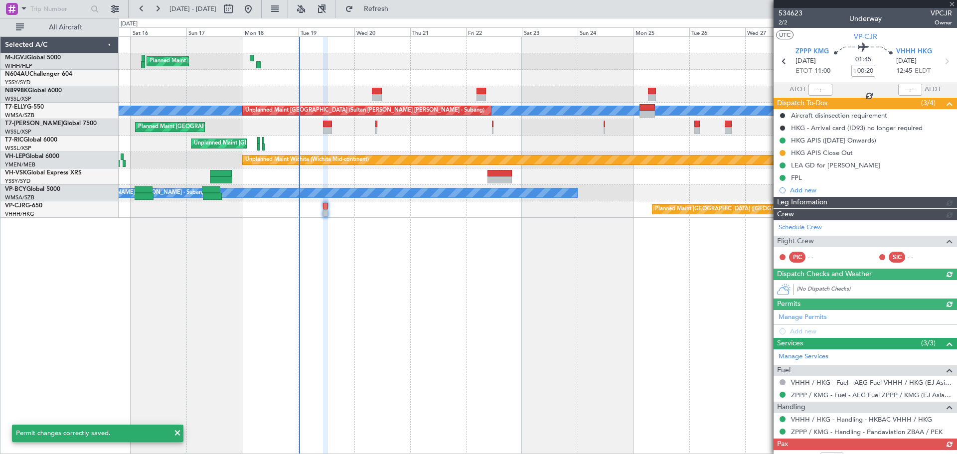
type input "[PERSON_NAME] (EYU)"
type input "F0181"
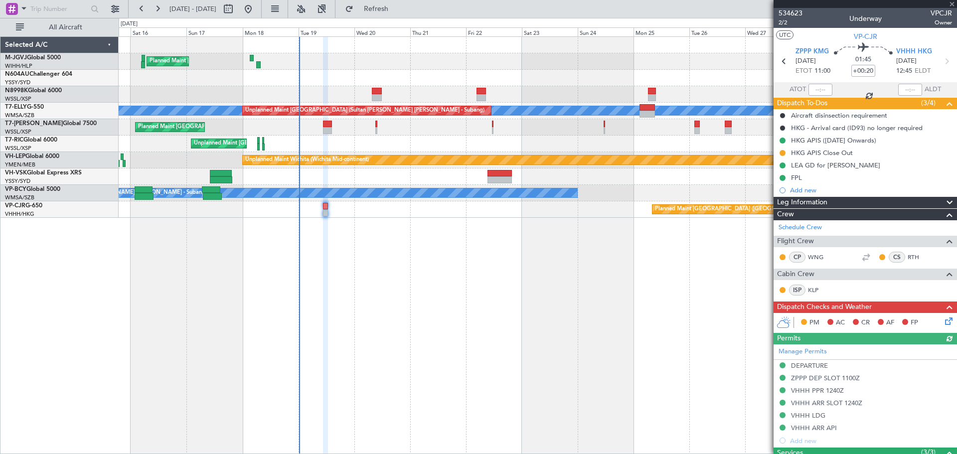
type input "[PERSON_NAME] (EYU)"
type input "F0181"
click at [869, 320] on icon at bounding box center [947, 319] width 8 height 8
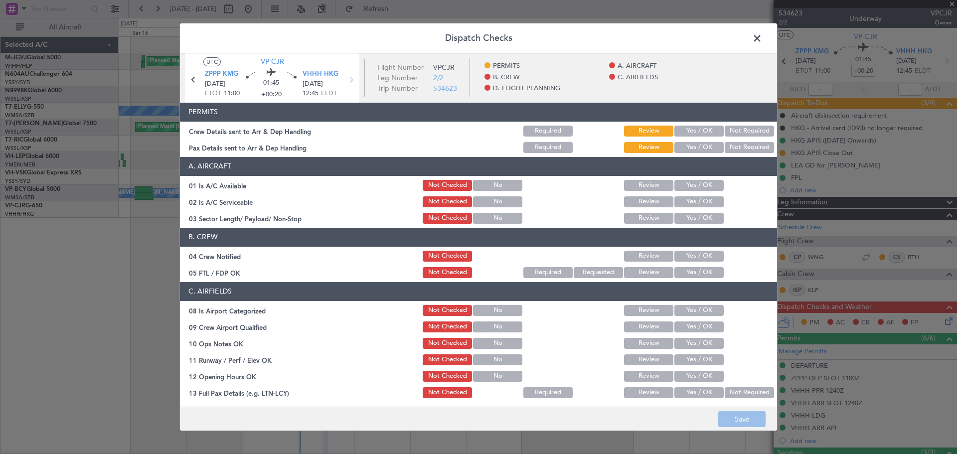
click at [685, 126] on button "Yes / OK" at bounding box center [698, 131] width 49 height 11
click at [687, 146] on button "Yes / OK" at bounding box center [698, 147] width 49 height 11
click at [687, 181] on button "Yes / OK" at bounding box center [698, 185] width 49 height 11
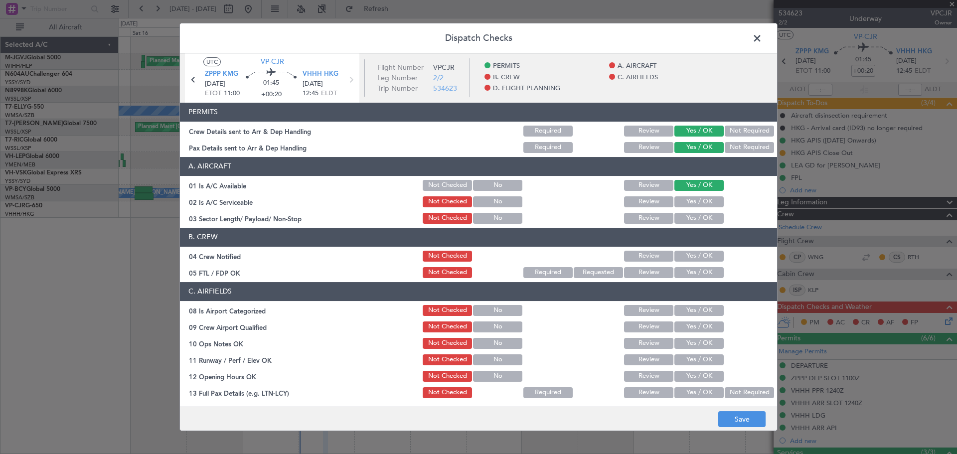
click at [687, 204] on button "Yes / OK" at bounding box center [698, 201] width 49 height 11
click at [686, 215] on button "Yes / OK" at bounding box center [698, 218] width 49 height 11
click at [691, 258] on button "Yes / OK" at bounding box center [698, 256] width 49 height 11
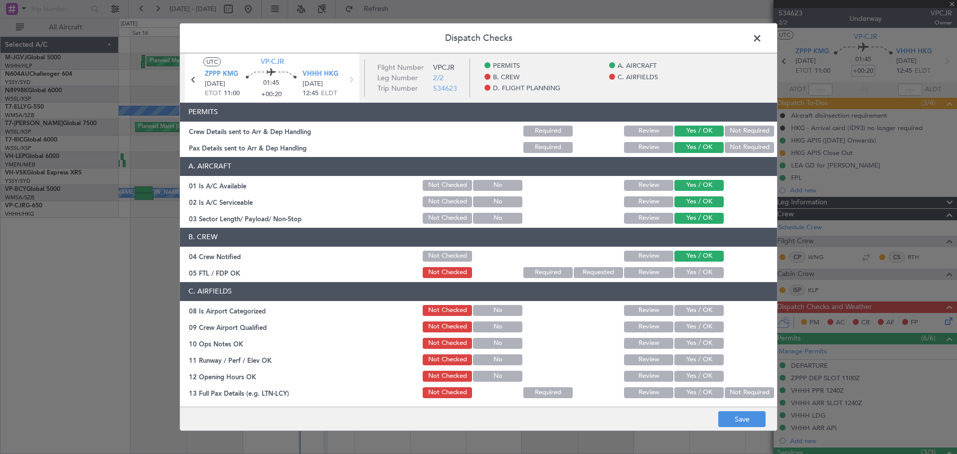
click at [689, 273] on button "Yes / OK" at bounding box center [698, 272] width 49 height 11
click at [687, 307] on button "Yes / OK" at bounding box center [698, 310] width 49 height 11
click at [685, 328] on button "Yes / OK" at bounding box center [698, 326] width 49 height 11
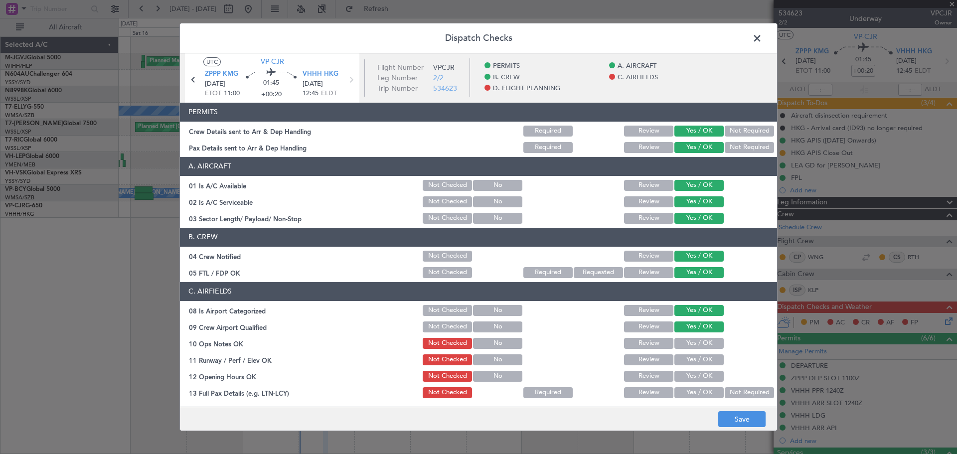
click at [685, 344] on button "Yes / OK" at bounding box center [698, 343] width 49 height 11
click at [686, 363] on button "Yes / OK" at bounding box center [698, 359] width 49 height 11
click at [689, 378] on button "Yes / OK" at bounding box center [698, 376] width 49 height 11
click at [691, 391] on button "Yes / OK" at bounding box center [698, 392] width 49 height 11
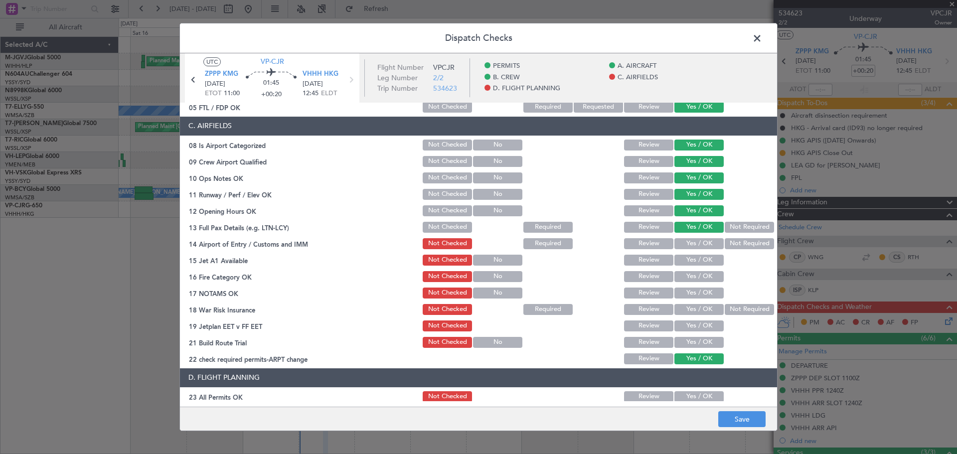
scroll to position [166, 0]
click at [687, 244] on button "Yes / OK" at bounding box center [698, 243] width 49 height 11
click at [687, 257] on button "Yes / OK" at bounding box center [698, 259] width 49 height 11
click at [687, 274] on button "Yes / OK" at bounding box center [698, 276] width 49 height 11
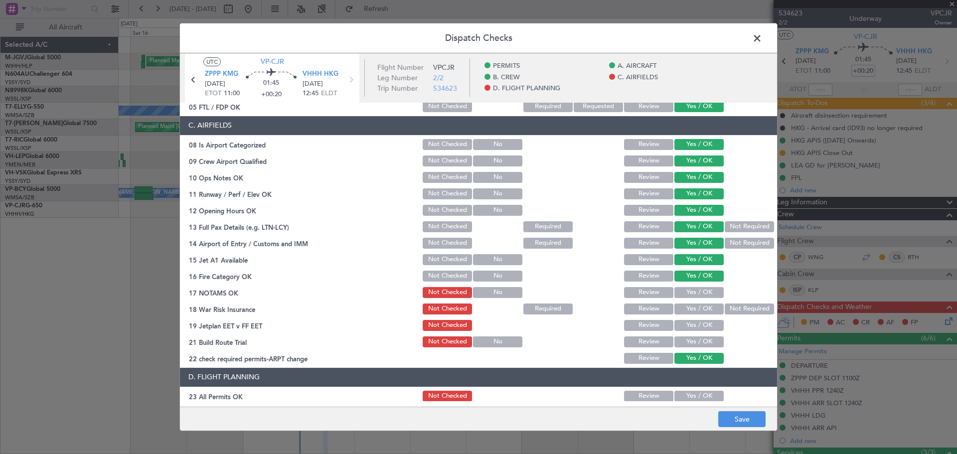
click at [689, 290] on button "Yes / OK" at bounding box center [698, 292] width 49 height 11
drag, startPoint x: 724, startPoint y: 305, endPoint x: 700, endPoint y: 320, distance: 28.6
click at [724, 306] on button "Not Required" at bounding box center [748, 308] width 49 height 11
click at [691, 324] on button "Yes / OK" at bounding box center [698, 325] width 49 height 11
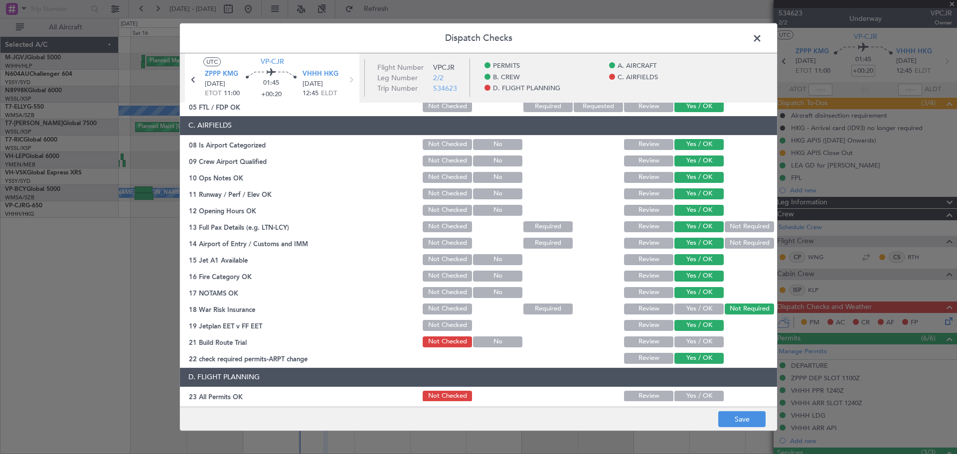
click at [691, 340] on button "Yes / OK" at bounding box center [698, 341] width 49 height 11
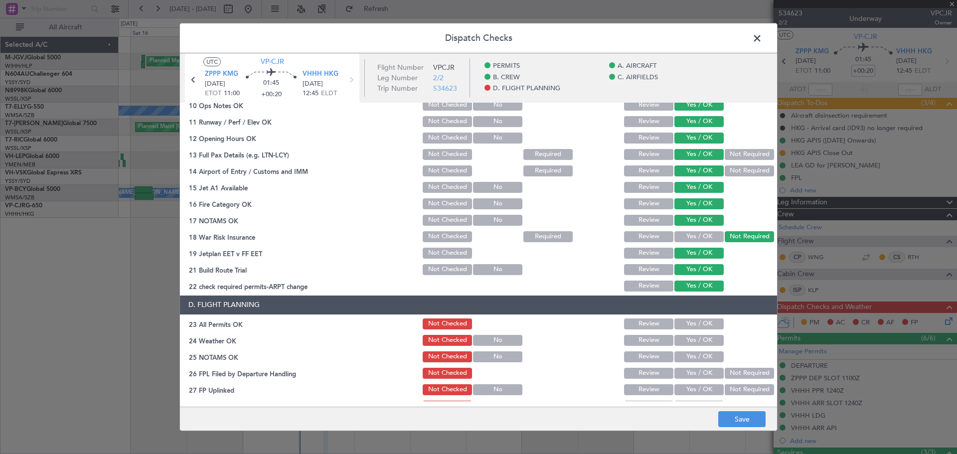
scroll to position [286, 0]
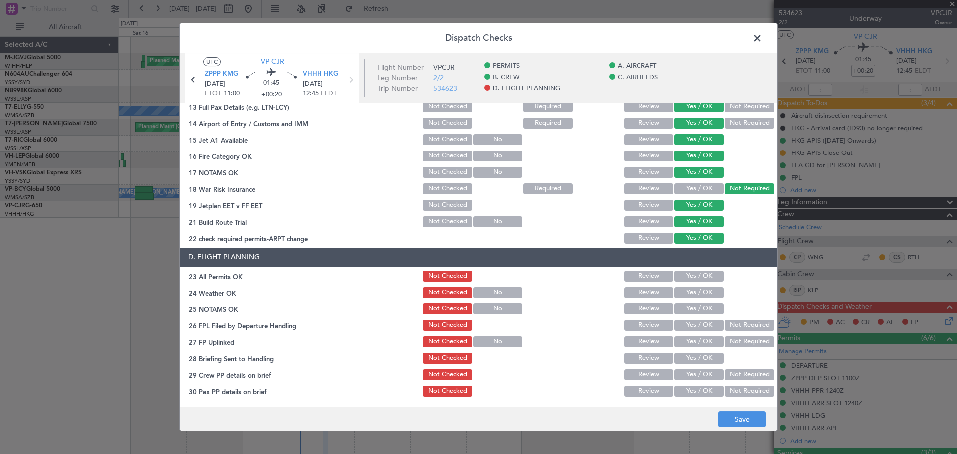
drag, startPoint x: 682, startPoint y: 276, endPoint x: 677, endPoint y: 295, distance: 19.6
click at [681, 277] on button "Yes / OK" at bounding box center [698, 276] width 49 height 11
click at [677, 295] on button "Yes / OK" at bounding box center [698, 292] width 49 height 11
click at [682, 308] on button "Yes / OK" at bounding box center [698, 308] width 49 height 11
click at [685, 324] on button "Yes / OK" at bounding box center [698, 325] width 49 height 11
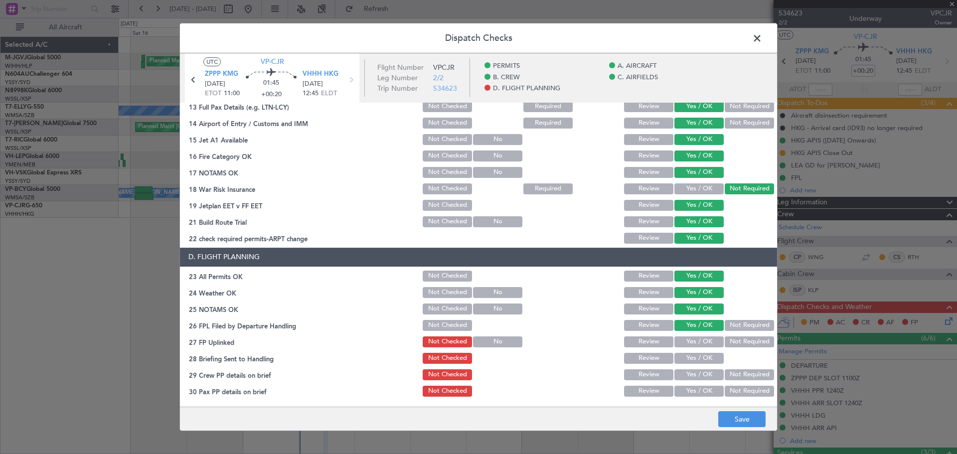
click at [689, 338] on button "Yes / OK" at bounding box center [698, 341] width 49 height 11
click at [689, 361] on button "Yes / OK" at bounding box center [698, 358] width 49 height 11
drag, startPoint x: 693, startPoint y: 376, endPoint x: 693, endPoint y: 392, distance: 16.4
click at [693, 377] on button "Yes / OK" at bounding box center [698, 374] width 49 height 11
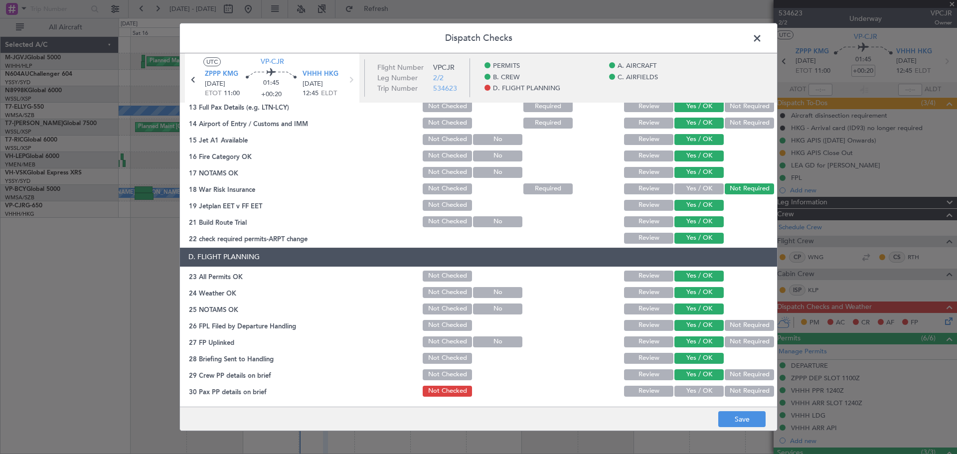
click at [692, 393] on button "Yes / OK" at bounding box center [698, 391] width 49 height 11
click at [751, 412] on button "Save" at bounding box center [741, 419] width 47 height 16
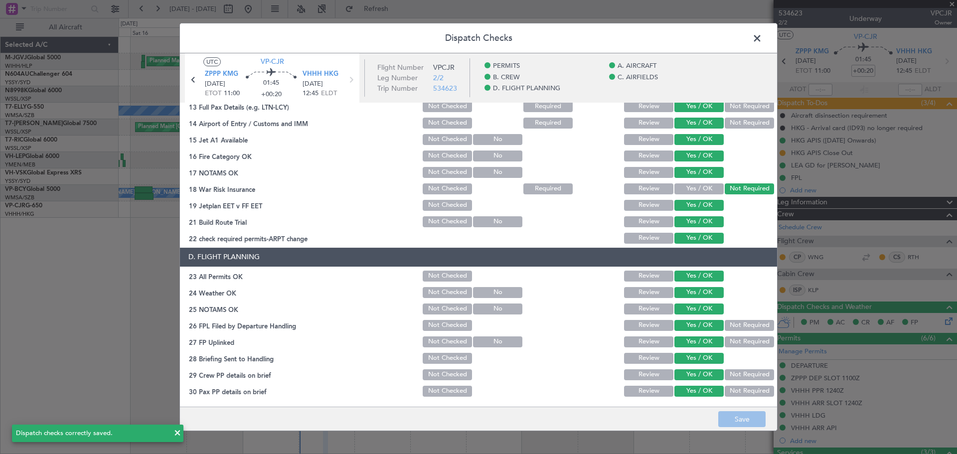
click at [762, 40] on span at bounding box center [762, 41] width 0 height 20
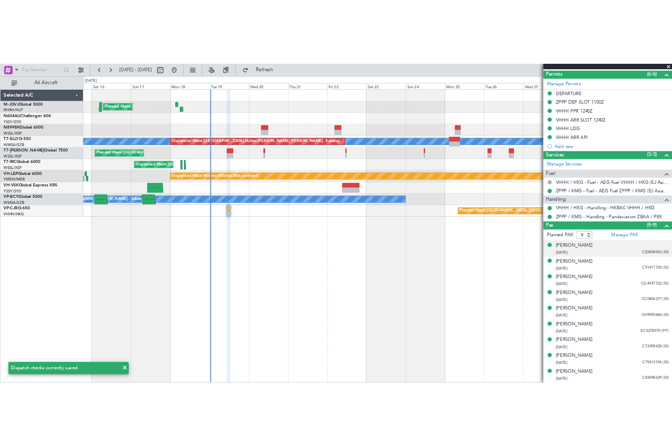
scroll to position [0, 0]
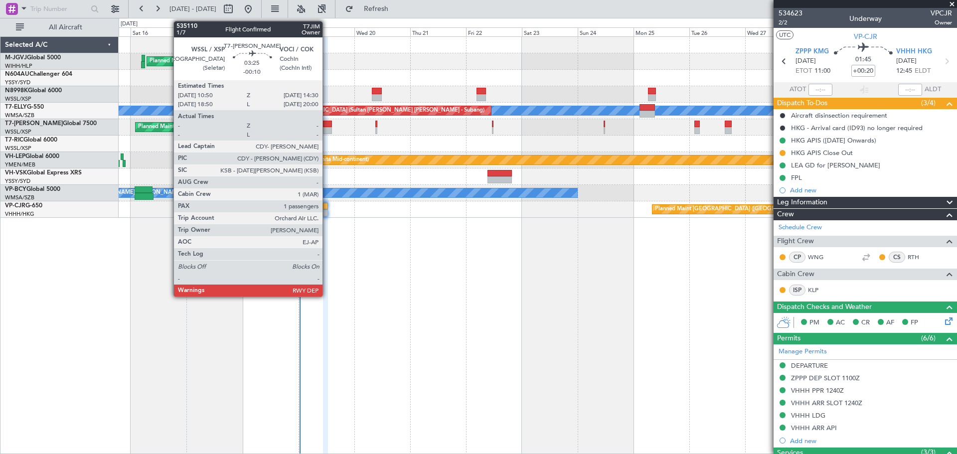
click at [327, 130] on div at bounding box center [327, 130] width 9 height 7
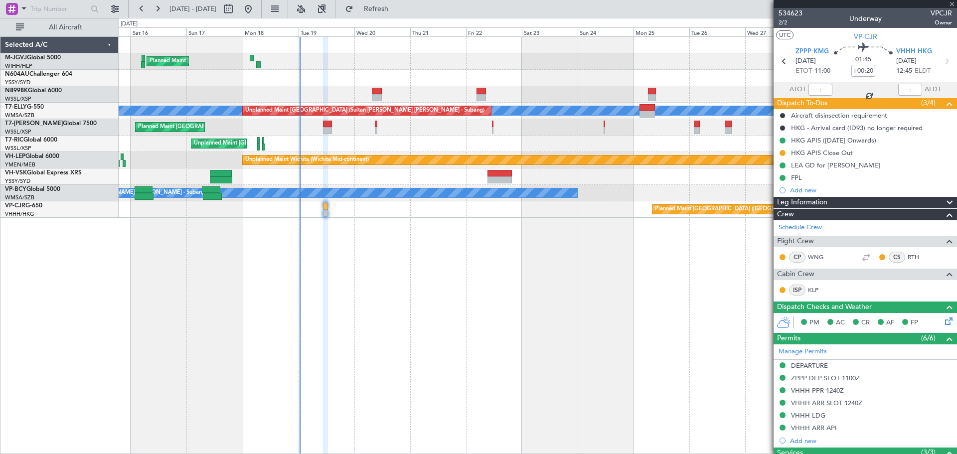
type input "-00:10"
type input "1"
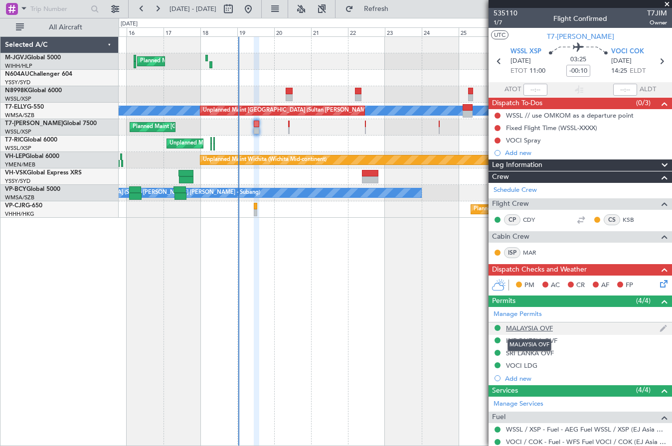
click at [544, 330] on div "MALAYSIA OVF" at bounding box center [529, 328] width 47 height 8
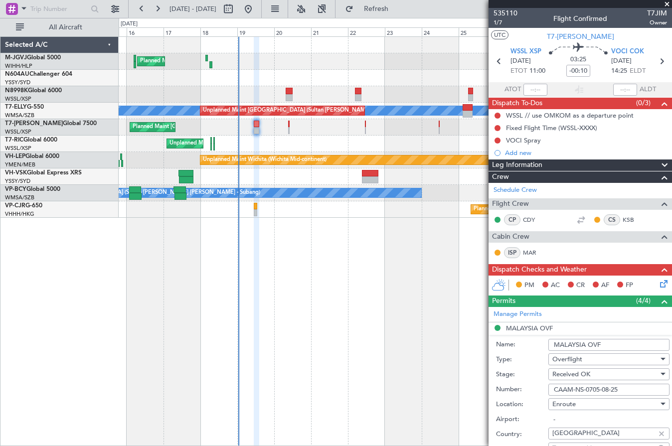
click at [580, 385] on input "CAAM-NS-0705-08-25" at bounding box center [608, 390] width 121 height 12
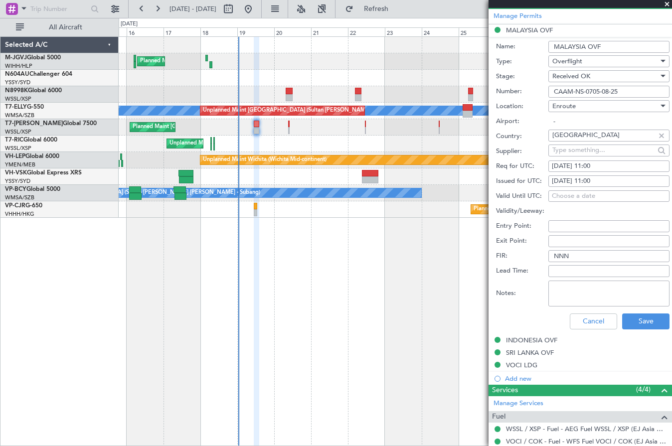
scroll to position [332, 0]
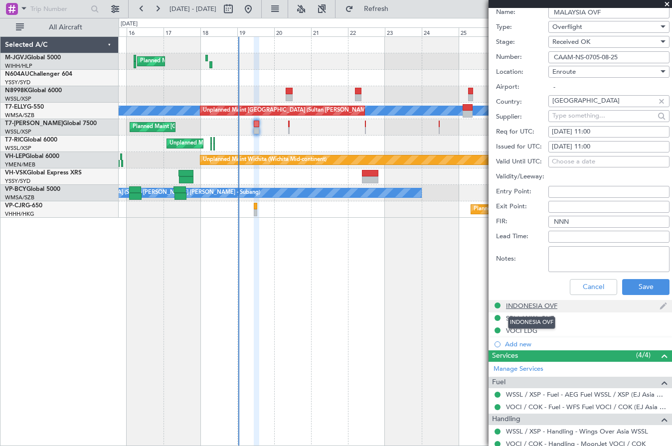
click at [539, 306] on div "INDONESIA OVF" at bounding box center [531, 305] width 51 height 8
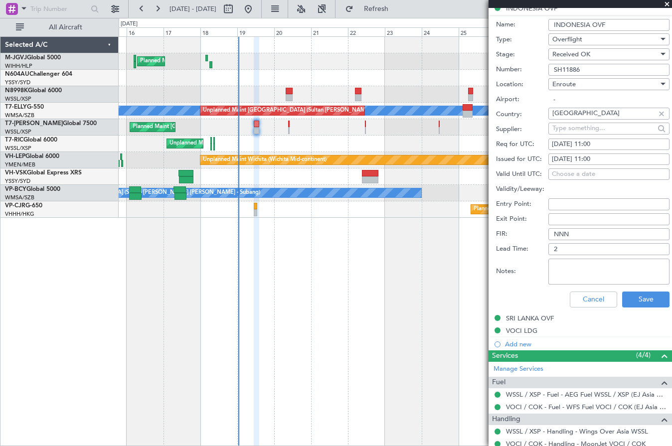
click at [586, 66] on input "SH11886" at bounding box center [608, 70] width 121 height 12
click at [541, 319] on div "SRI LANKA OVF" at bounding box center [530, 318] width 48 height 8
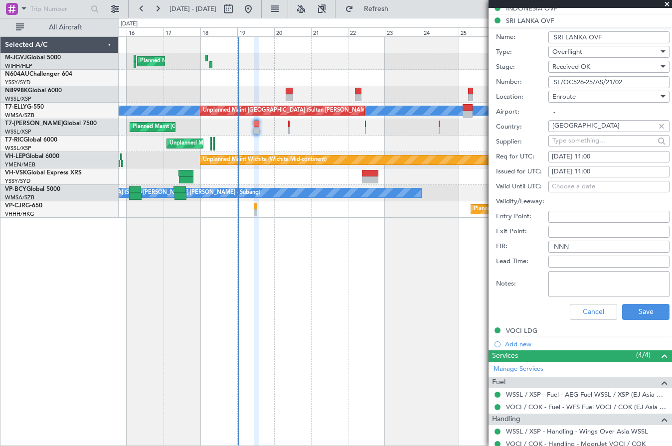
click at [583, 80] on input "SL/OC526-25/AS/21/02" at bounding box center [608, 82] width 121 height 12
click at [521, 330] on div "VOCI LDG" at bounding box center [521, 330] width 31 height 8
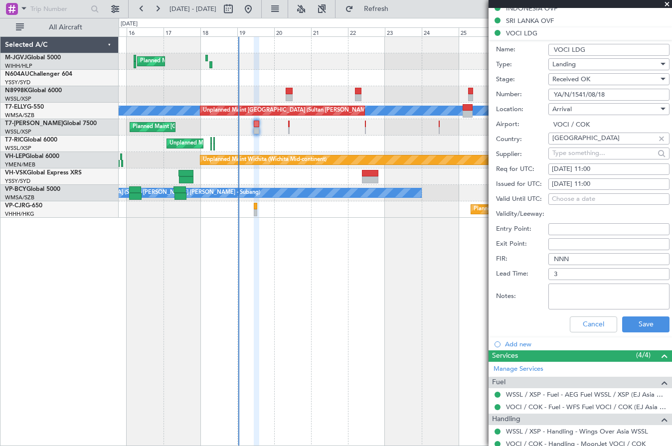
click at [590, 91] on input "YA/N/1541/08/18" at bounding box center [608, 95] width 121 height 12
click at [584, 328] on button "Cancel" at bounding box center [592, 324] width 47 height 16
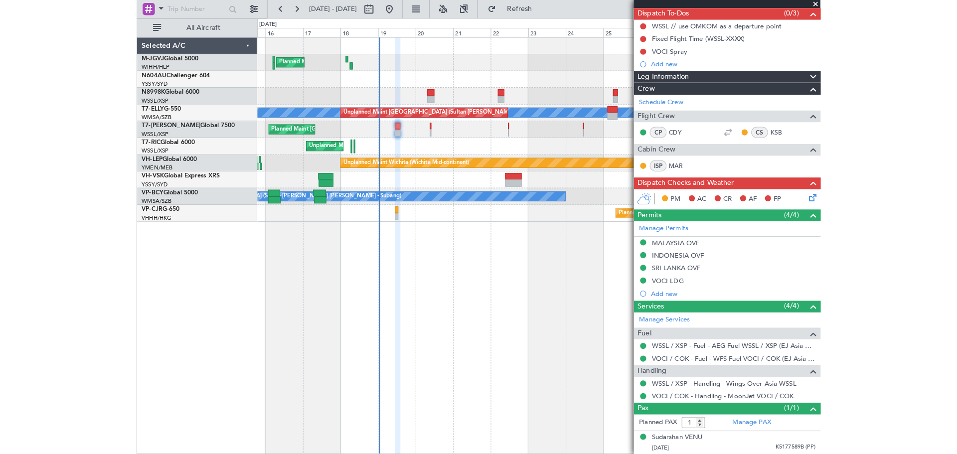
scroll to position [89, 0]
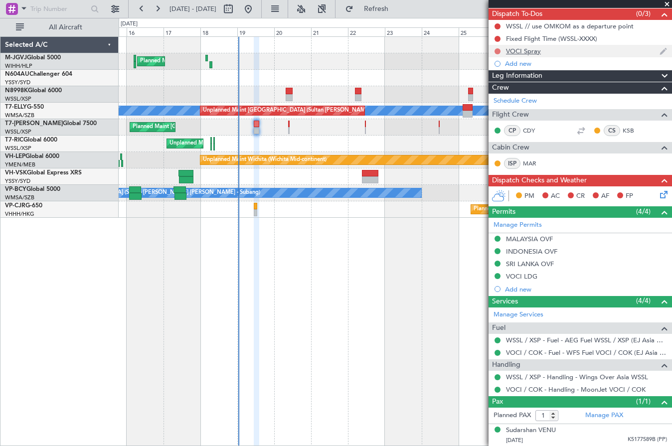
click at [498, 52] on button at bounding box center [497, 51] width 6 height 6
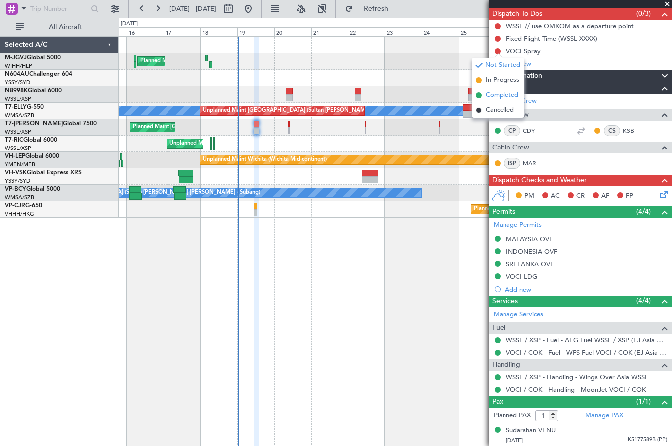
click at [504, 92] on span "Completed" at bounding box center [501, 95] width 33 height 10
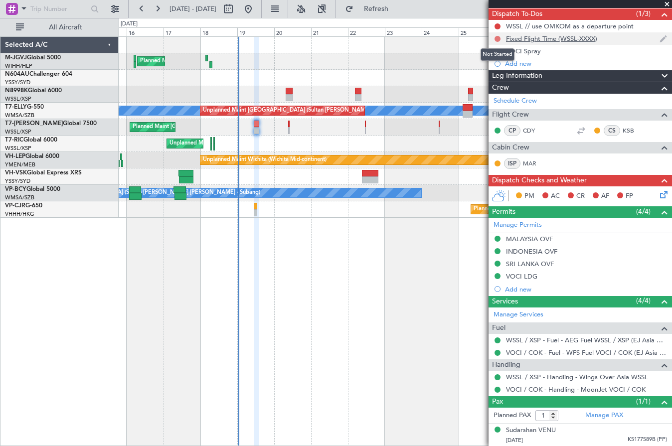
click at [498, 37] on button at bounding box center [497, 39] width 6 height 6
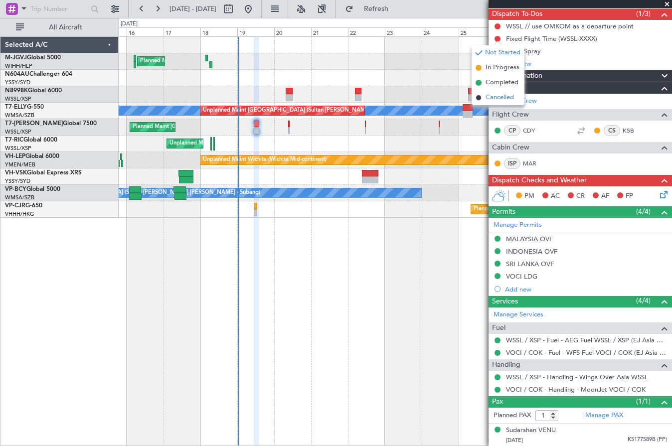
click at [503, 95] on span "Cancelled" at bounding box center [499, 98] width 28 height 10
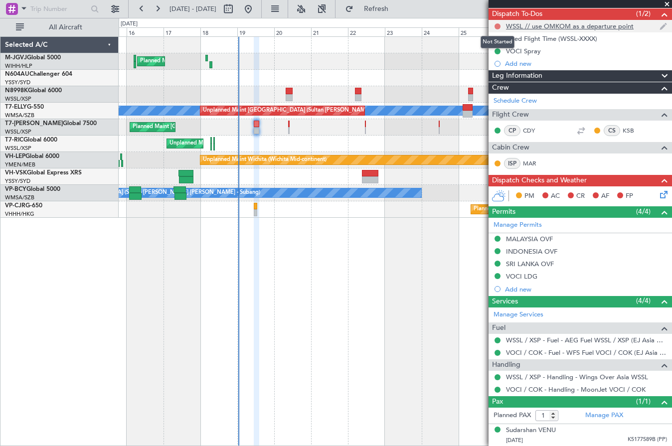
click at [495, 26] on button at bounding box center [497, 26] width 6 height 6
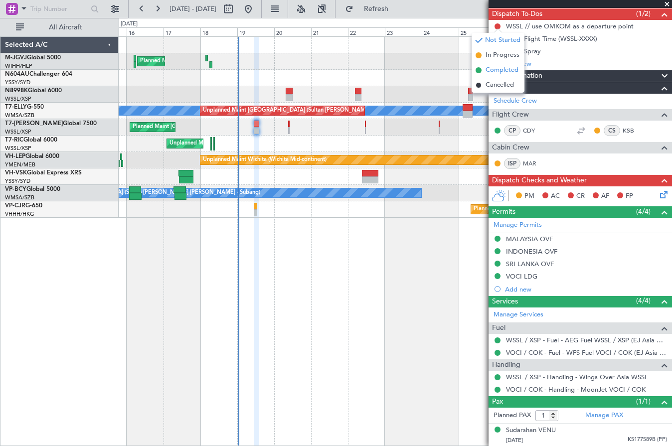
click at [499, 72] on span "Completed" at bounding box center [501, 70] width 33 height 10
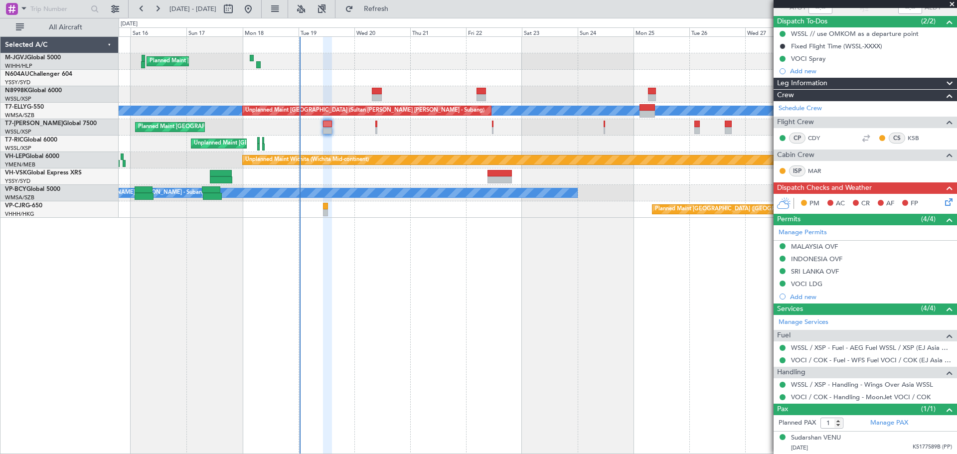
scroll to position [81, 0]
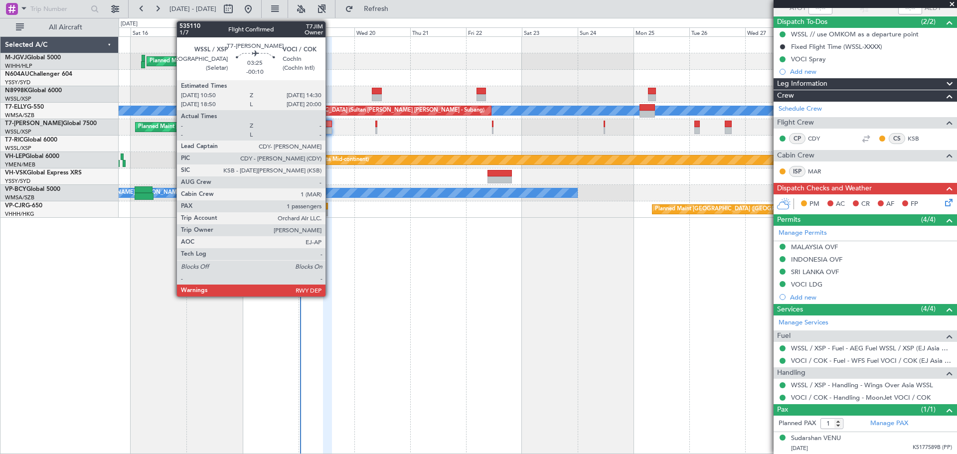
click at [329, 128] on div at bounding box center [327, 130] width 9 height 7
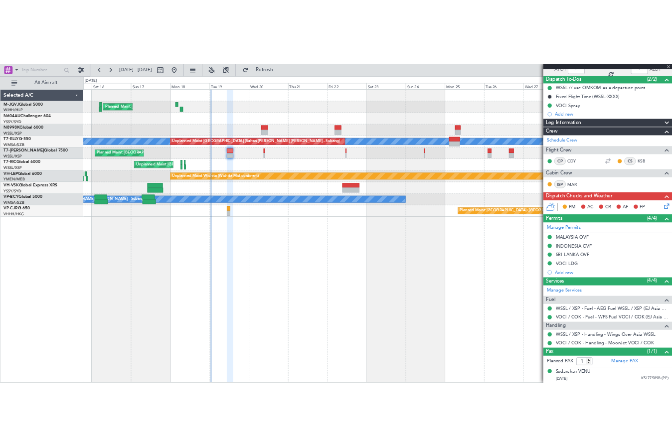
scroll to position [0, 0]
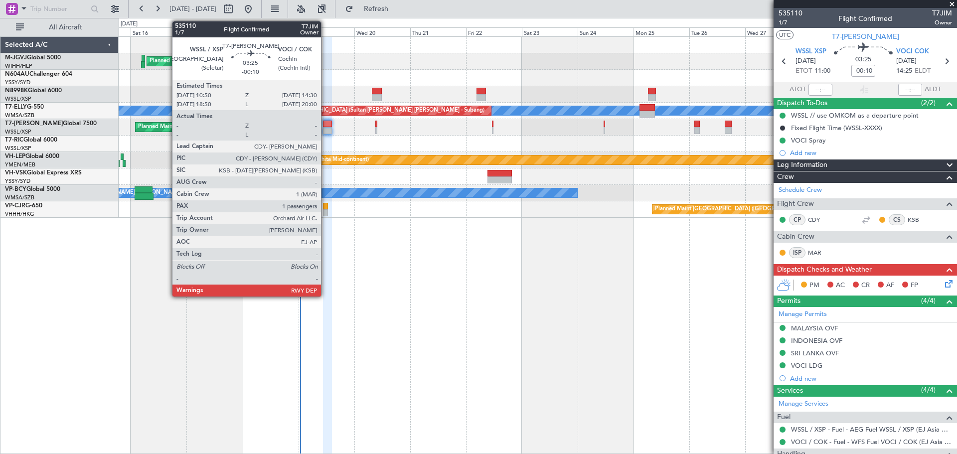
click at [325, 129] on div at bounding box center [327, 130] width 9 height 7
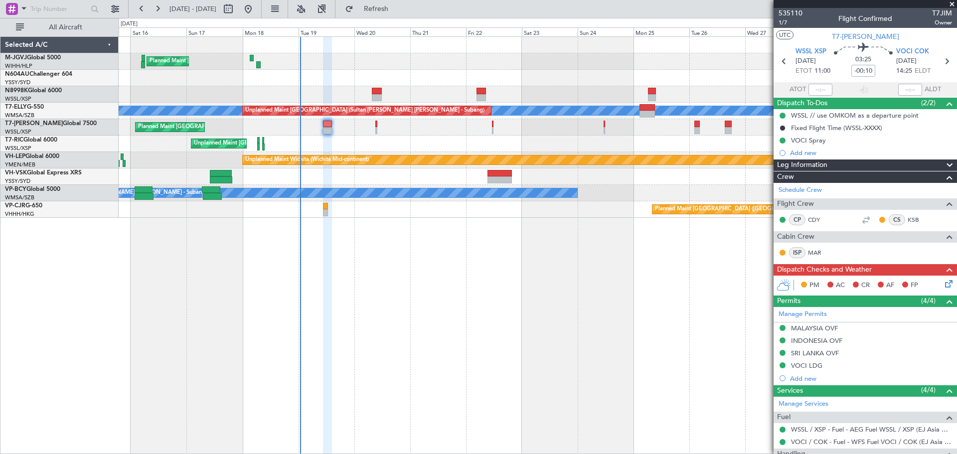
type input "[PERSON_NAME] (EYU)"
type input "F0251"
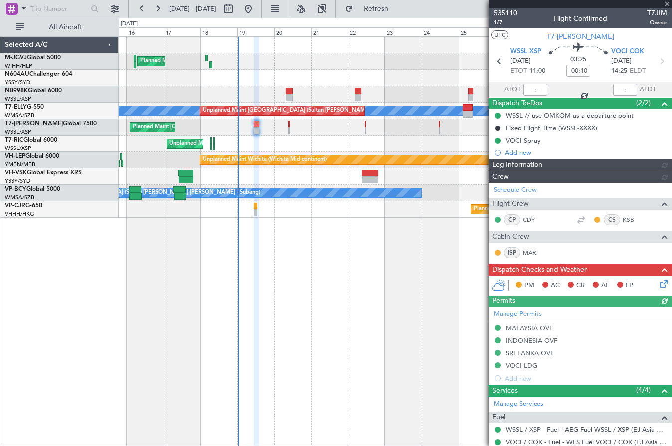
type input "[PERSON_NAME] (EYU)"
type input "F0251"
type input "[PERSON_NAME] (EYU)"
type input "F0251"
type input "[PERSON_NAME] (EYU)"
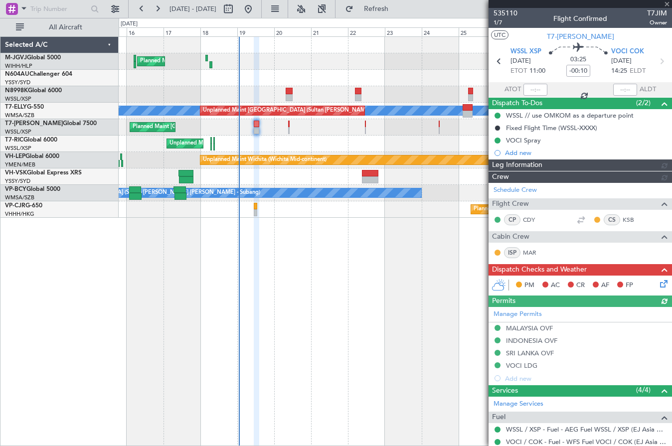
type input "F0251"
type input "[PERSON_NAME] (EYU)"
type input "F0251"
type input "[PERSON_NAME] (EYU)"
type input "F0251"
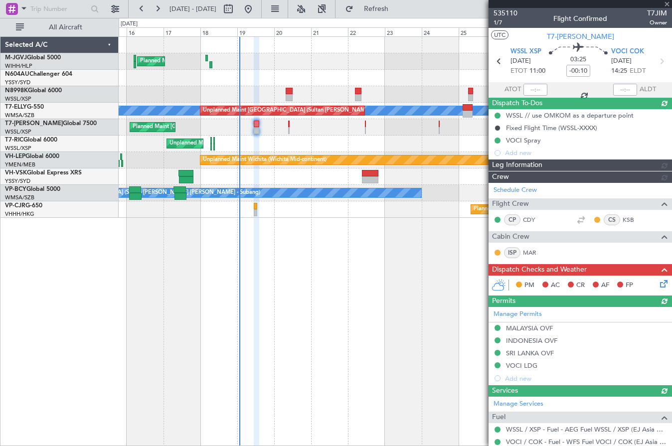
type input "[PERSON_NAME] (EYU)"
type input "F0251"
type input "[PERSON_NAME] (EYU)"
type input "F0251"
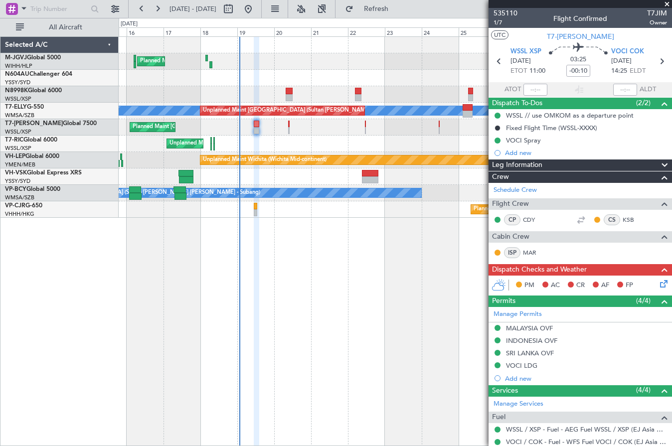
click at [658, 281] on icon at bounding box center [662, 282] width 8 height 8
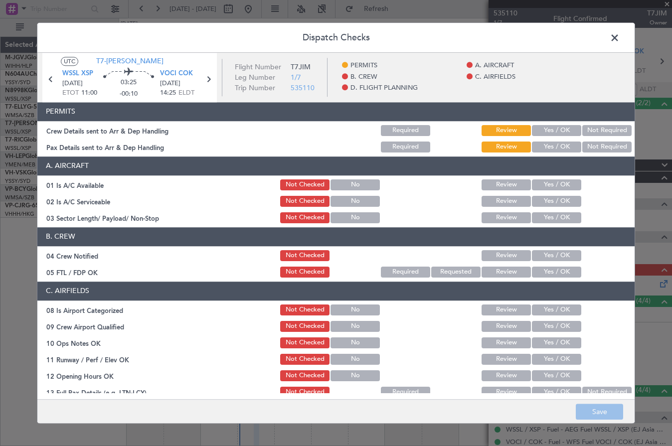
click at [559, 132] on button "Yes / OK" at bounding box center [556, 130] width 49 height 11
click at [553, 146] on button "Yes / OK" at bounding box center [556, 146] width 49 height 11
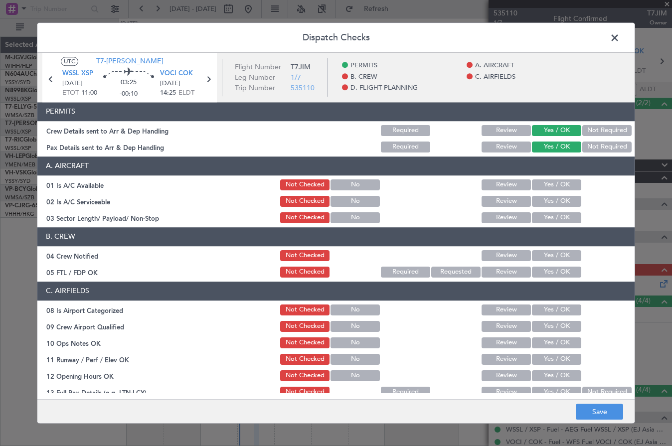
click at [542, 181] on button "Yes / OK" at bounding box center [556, 184] width 49 height 11
click at [538, 200] on button "Yes / OK" at bounding box center [556, 201] width 49 height 11
click at [533, 218] on button "Yes / OK" at bounding box center [556, 217] width 49 height 11
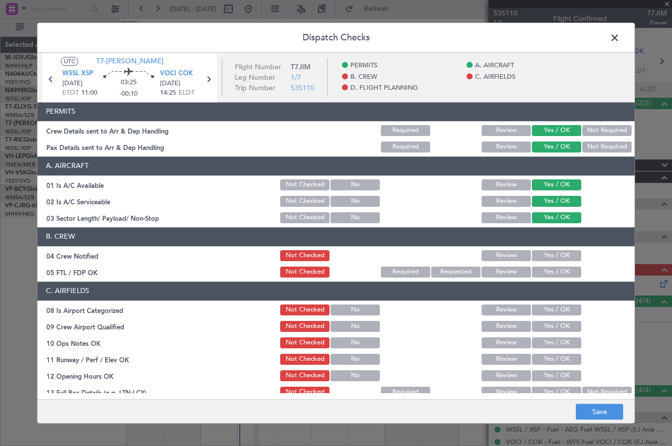
click at [539, 254] on button "Yes / OK" at bounding box center [556, 255] width 49 height 11
click at [546, 269] on button "Yes / OK" at bounding box center [556, 272] width 49 height 11
click at [539, 311] on button "Yes / OK" at bounding box center [556, 309] width 49 height 11
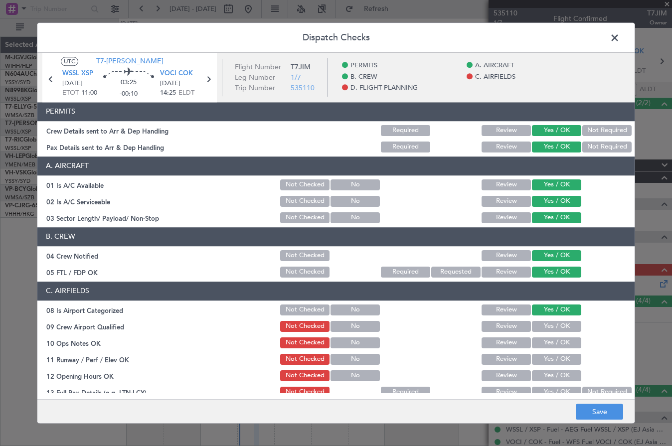
click at [544, 328] on button "Yes / OK" at bounding box center [556, 326] width 49 height 11
drag, startPoint x: 541, startPoint y: 340, endPoint x: 541, endPoint y: 349, distance: 9.0
click at [541, 341] on button "Yes / OK" at bounding box center [556, 342] width 49 height 11
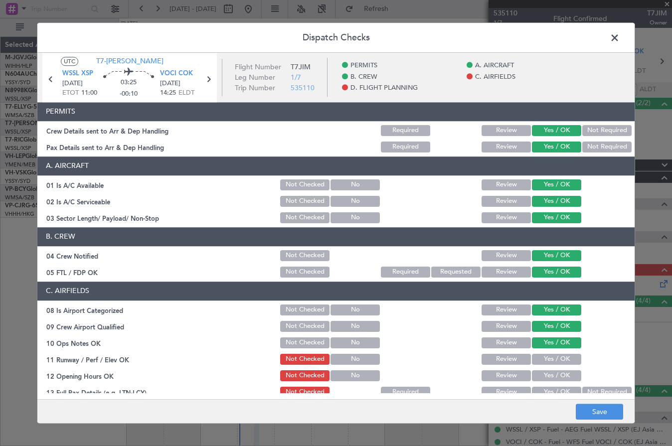
click at [541, 358] on button "Yes / OK" at bounding box center [556, 359] width 49 height 11
click at [543, 375] on button "Yes / OK" at bounding box center [556, 375] width 49 height 11
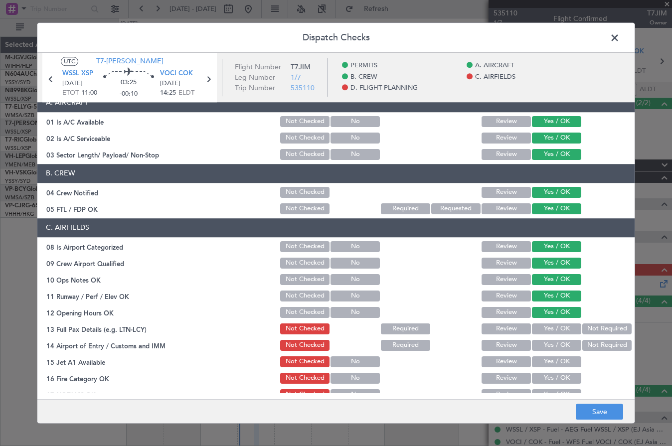
scroll to position [83, 0]
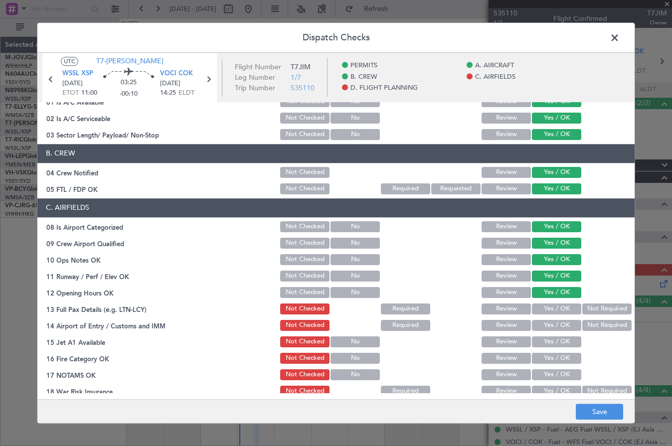
click at [542, 305] on button "Yes / OK" at bounding box center [556, 308] width 49 height 11
click at [543, 325] on button "Yes / OK" at bounding box center [556, 325] width 49 height 11
click at [542, 344] on button "Yes / OK" at bounding box center [556, 341] width 49 height 11
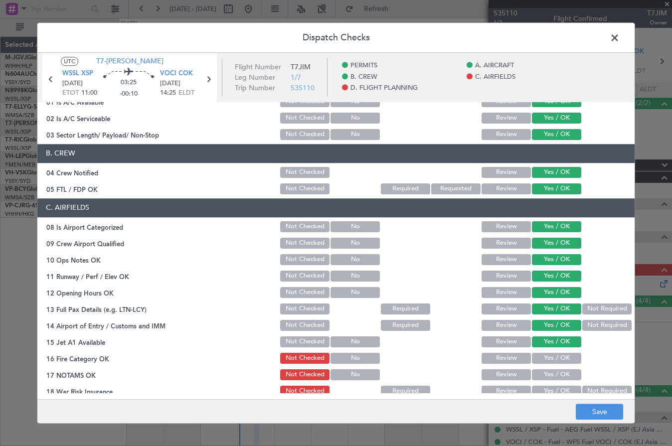
click at [540, 361] on button "Yes / OK" at bounding box center [556, 358] width 49 height 11
click at [541, 375] on button "Yes / OK" at bounding box center [556, 374] width 49 height 11
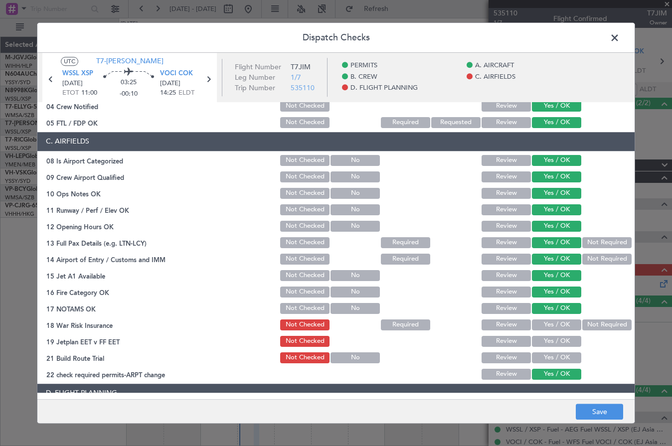
scroll to position [166, 0]
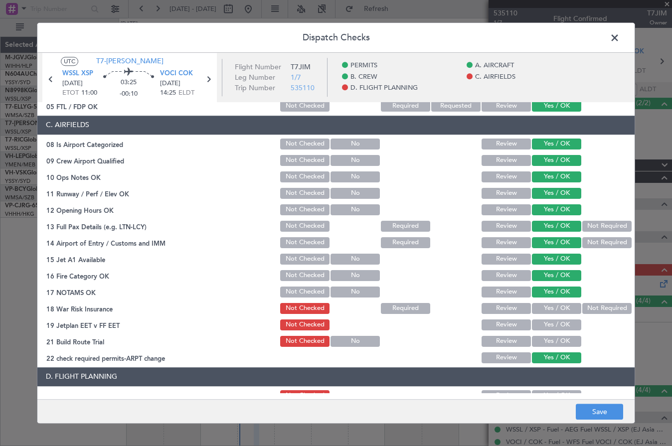
click at [585, 309] on button "Not Required" at bounding box center [606, 308] width 49 height 11
click at [552, 323] on button "Yes / OK" at bounding box center [556, 324] width 49 height 11
click at [546, 341] on button "Yes / OK" at bounding box center [556, 341] width 49 height 11
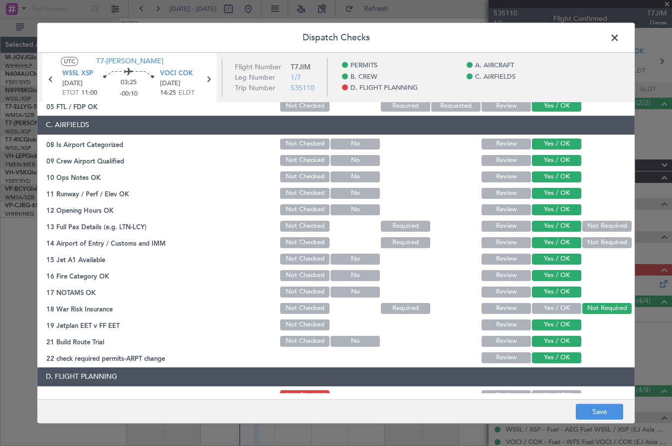
scroll to position [249, 0]
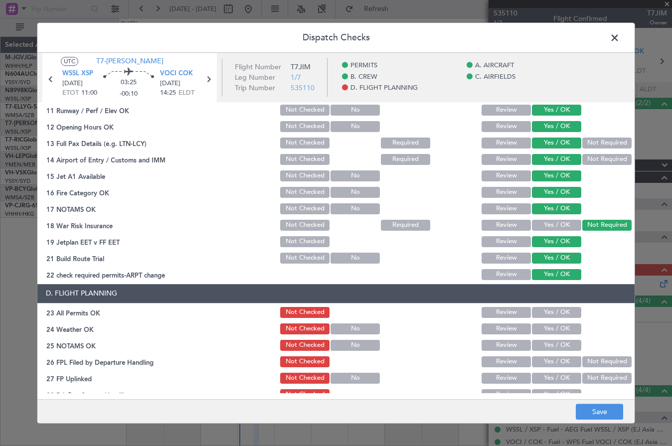
click at [548, 312] on button "Yes / OK" at bounding box center [556, 312] width 49 height 11
click at [545, 330] on button "Yes / OK" at bounding box center [556, 328] width 49 height 11
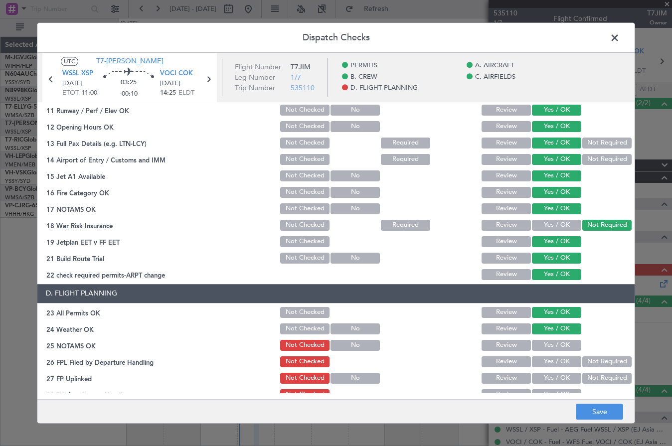
click at [545, 342] on button "Yes / OK" at bounding box center [556, 345] width 49 height 11
click at [544, 361] on button "Yes / OK" at bounding box center [556, 361] width 49 height 11
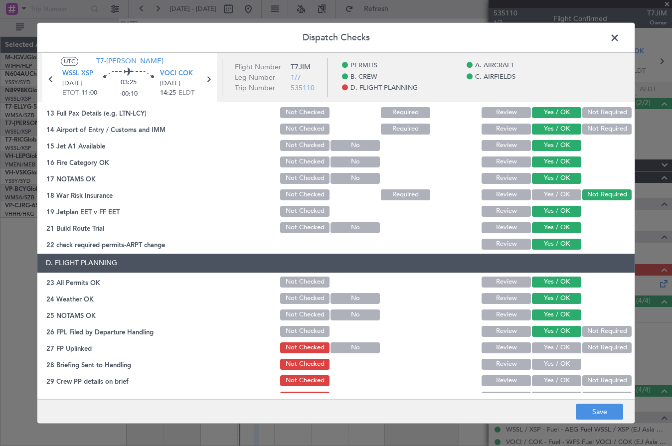
scroll to position [293, 0]
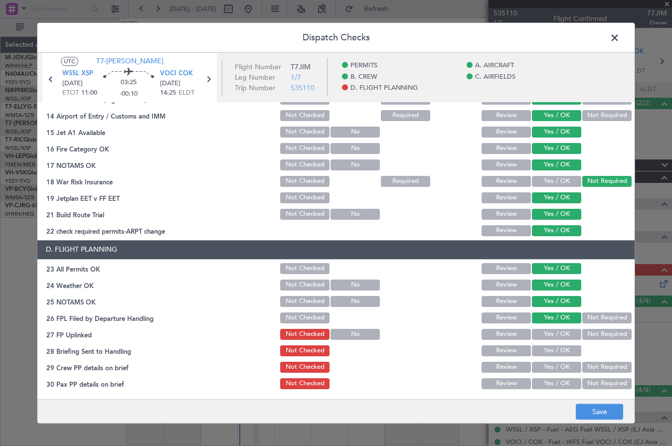
click at [545, 334] on button "Yes / OK" at bounding box center [556, 334] width 49 height 11
click at [542, 349] on button "Yes / OK" at bounding box center [556, 350] width 49 height 11
click at [541, 368] on button "Yes / OK" at bounding box center [556, 367] width 49 height 11
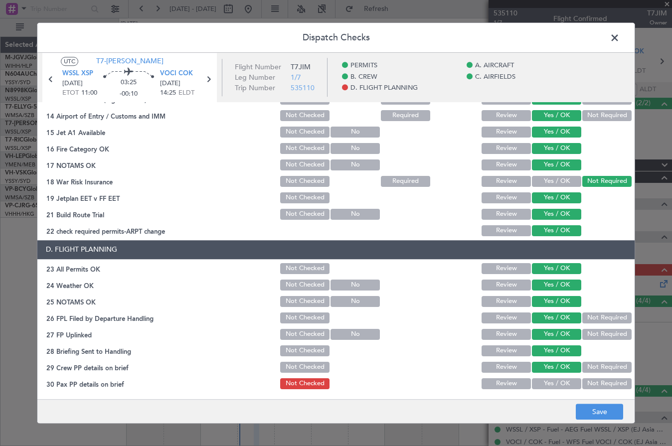
click at [543, 380] on button "Yes / OK" at bounding box center [556, 383] width 49 height 11
click at [600, 412] on button "Save" at bounding box center [598, 412] width 47 height 16
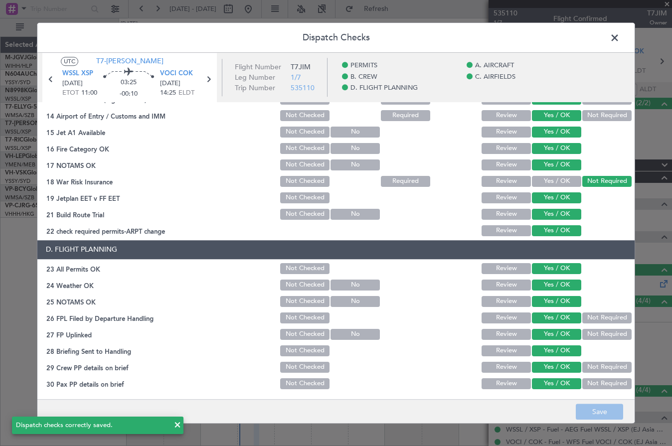
click at [619, 35] on span at bounding box center [619, 40] width 0 height 20
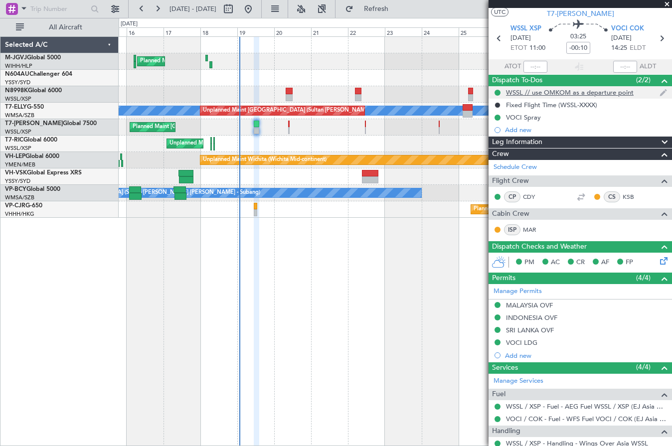
scroll to position [0, 0]
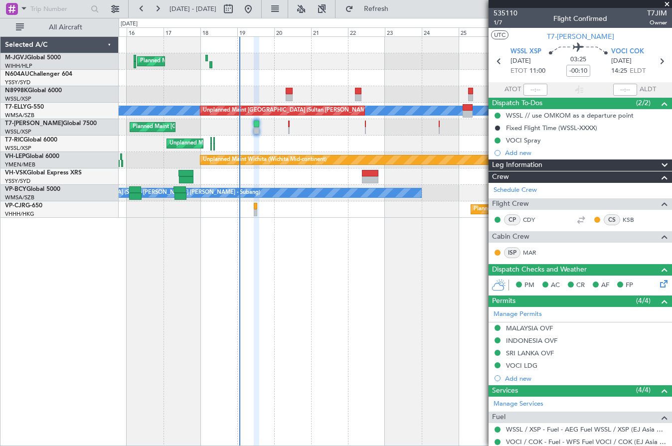
click at [319, 176] on div "Planned Maint [GEOGRAPHIC_DATA] (Seletar) Planned Maint [GEOGRAPHIC_DATA] (Sele…" at bounding box center [395, 127] width 552 height 181
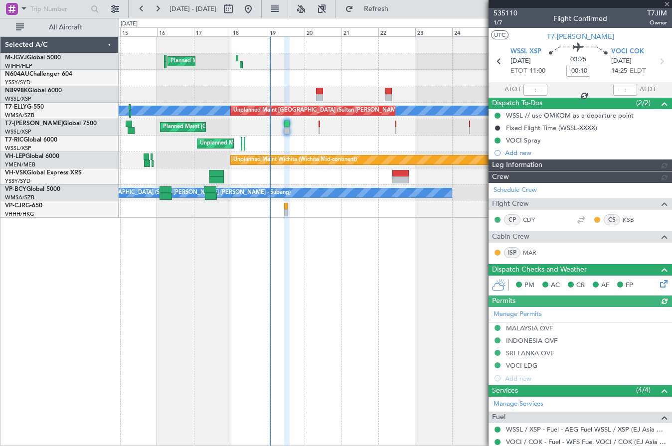
type input "[PERSON_NAME] (EYU)"
type input "F0251"
type input "[PERSON_NAME] (EYU)"
type input "F0251"
type input "[PERSON_NAME] (EYU)"
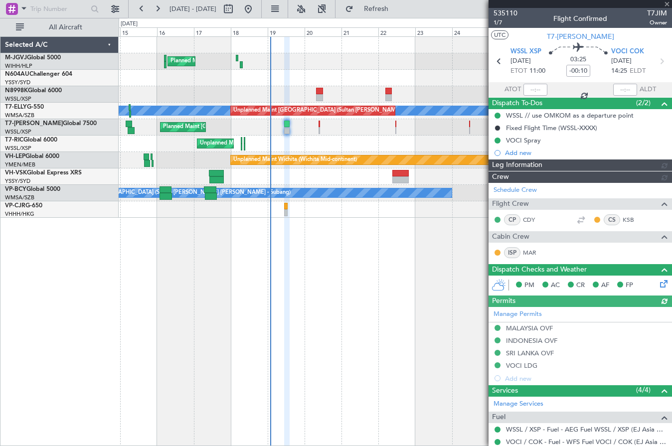
type input "F0251"
type input "[PERSON_NAME] (EYU)"
type input "F0251"
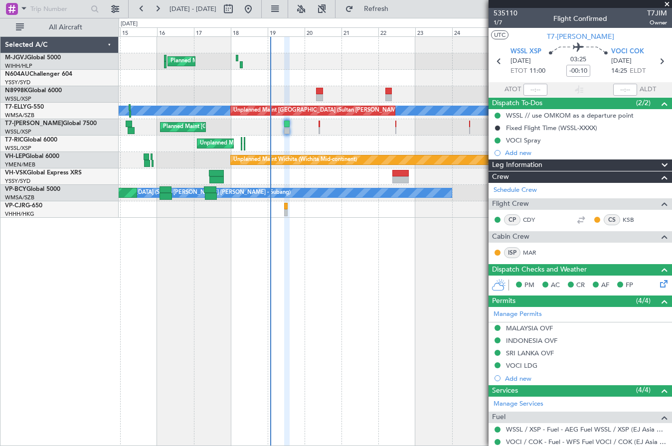
type input "[PERSON_NAME] (EYU)"
type input "F0251"
